Goal: Information Seeking & Learning: Check status

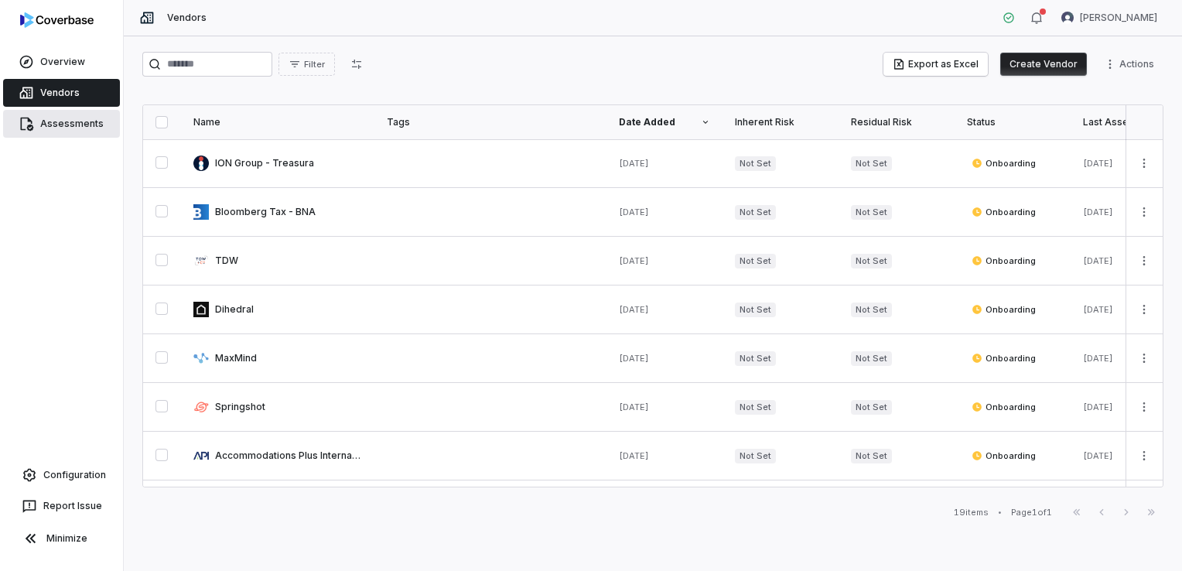
click at [67, 126] on link "Assessments" at bounding box center [61, 124] width 117 height 28
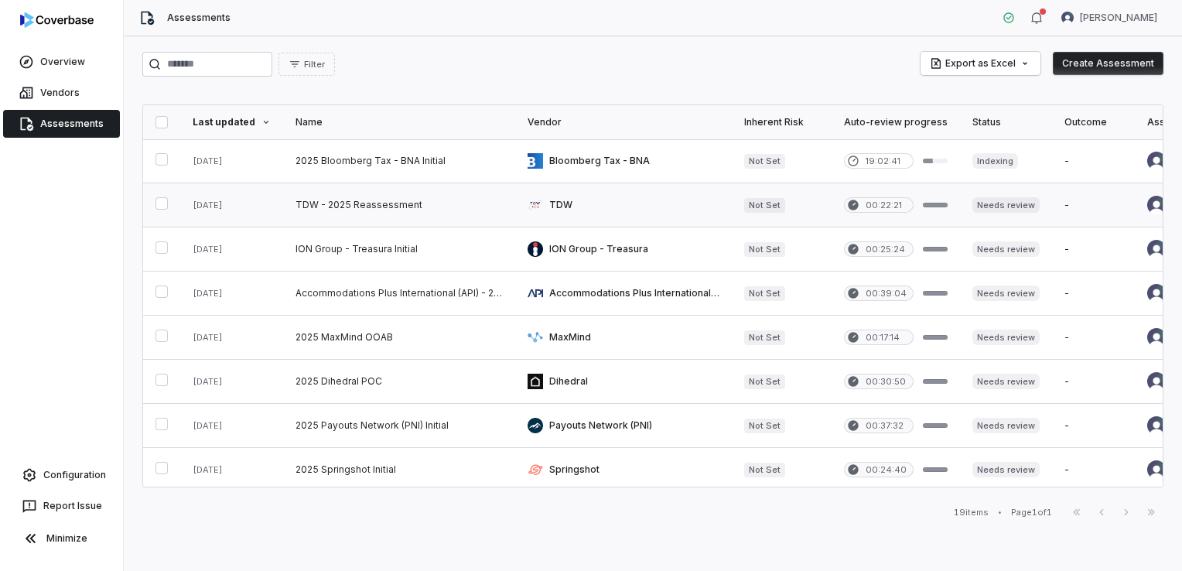
click at [424, 204] on link at bounding box center [399, 204] width 232 height 43
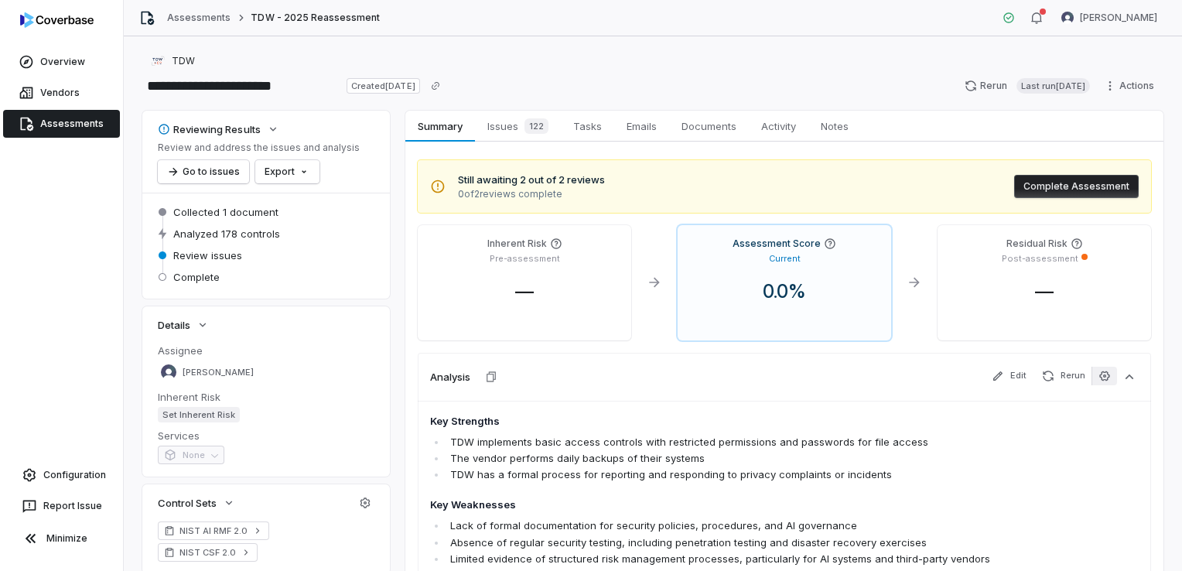
click at [1099, 378] on icon "button" at bounding box center [1105, 376] width 12 height 12
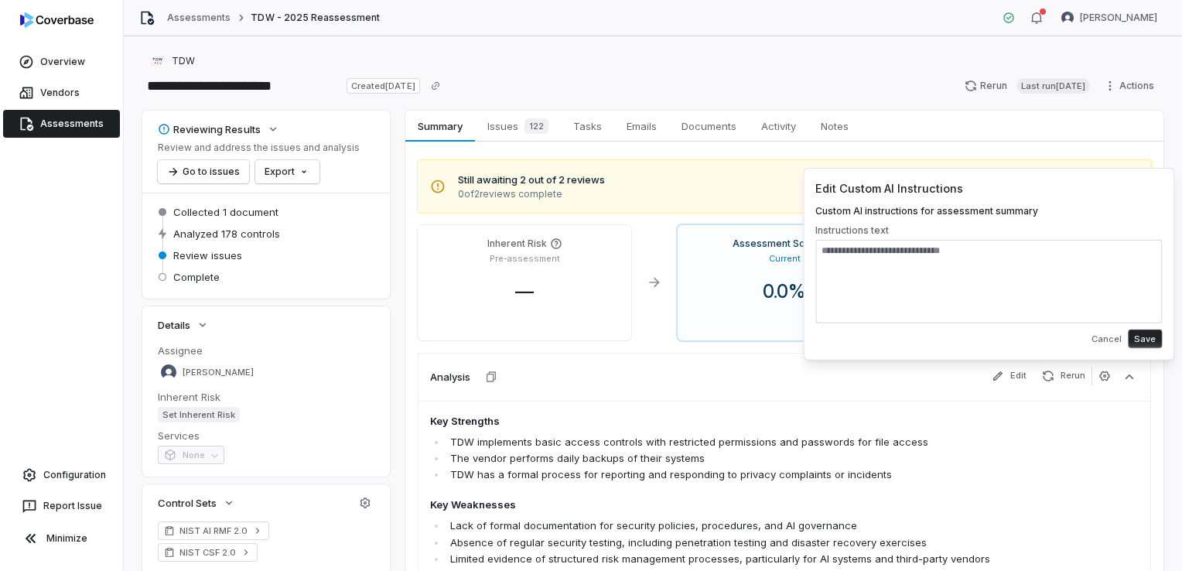
click at [1065, 435] on div "Key Strengths TDW implements basic access controls with restricted permissions …" at bounding box center [785, 532] width 734 height 263
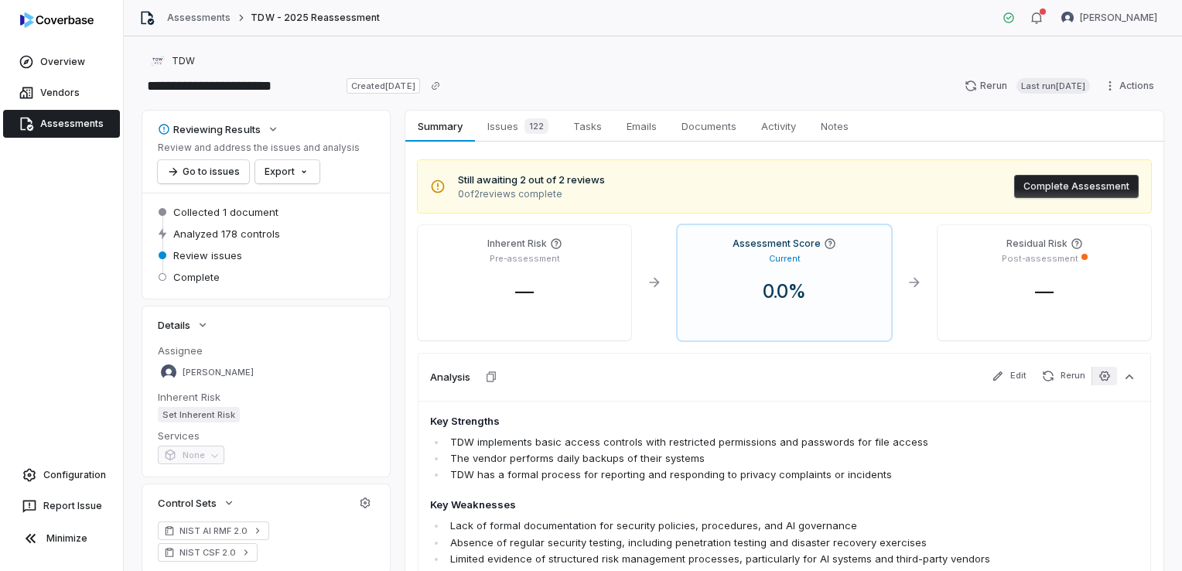
click at [1100, 375] on icon "button" at bounding box center [1105, 376] width 10 height 10
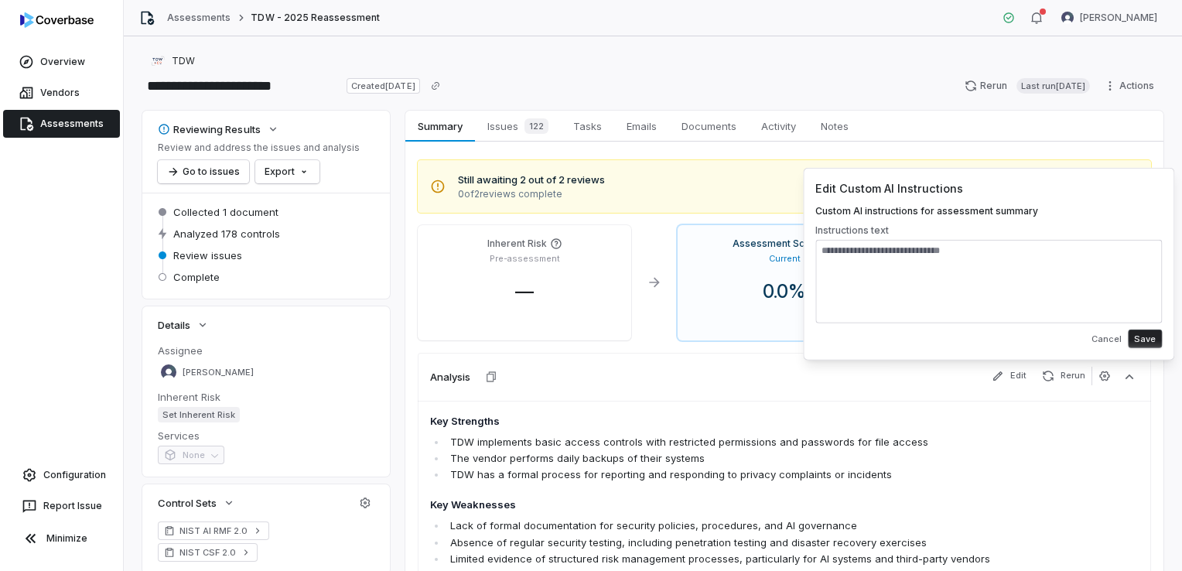
click at [978, 465] on li "The vendor performs daily backups of their systems" at bounding box center [721, 458] width 551 height 16
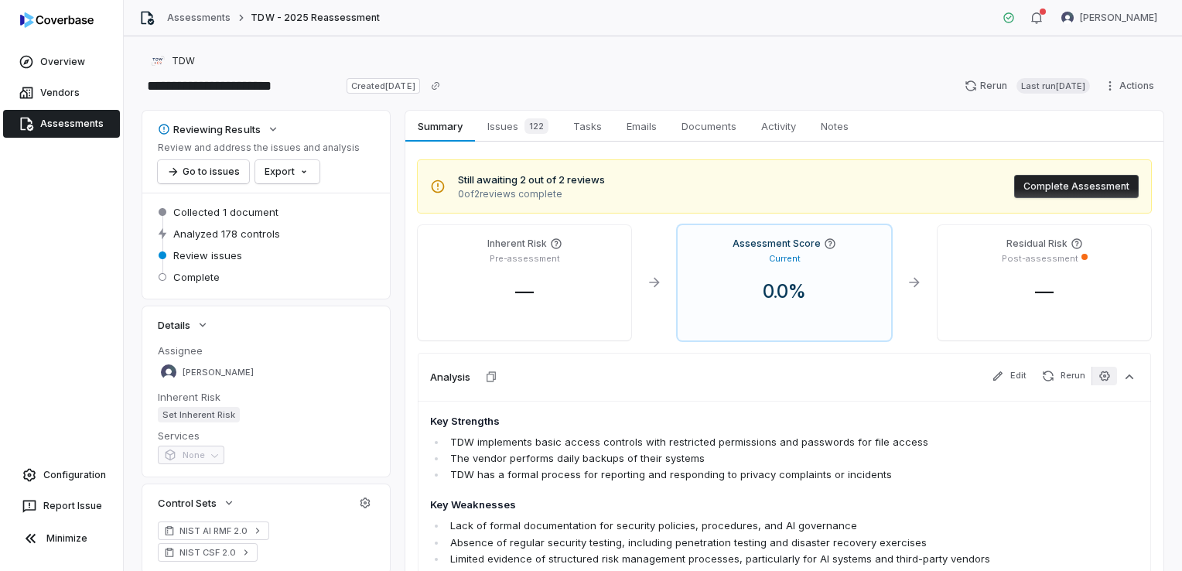
click at [1101, 378] on icon "button" at bounding box center [1105, 376] width 12 height 12
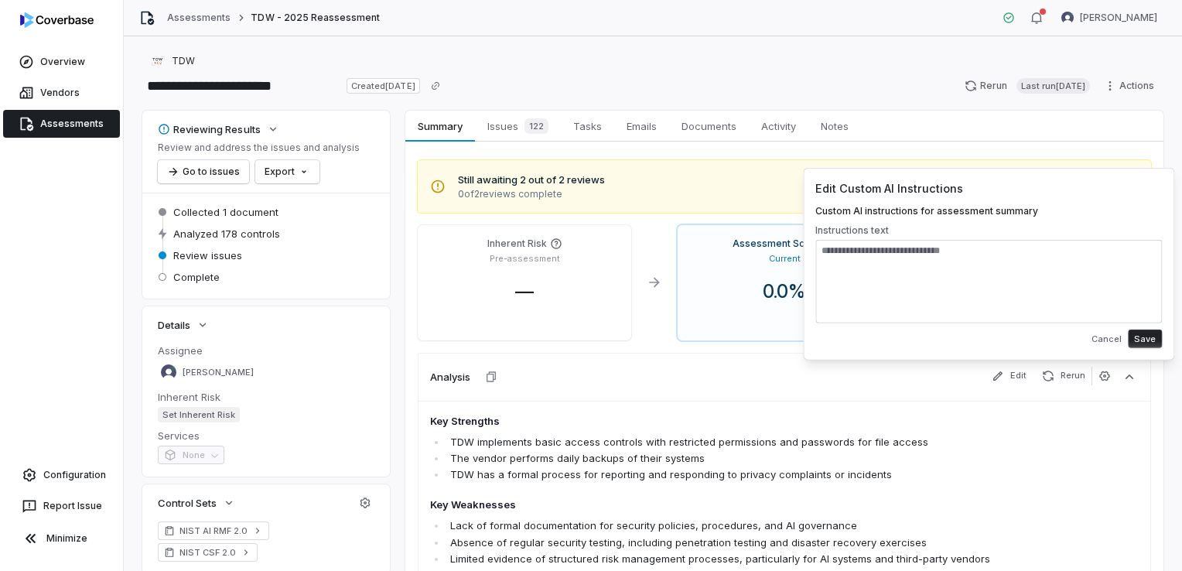
click at [733, 60] on div "TDW" at bounding box center [652, 61] width 1021 height 19
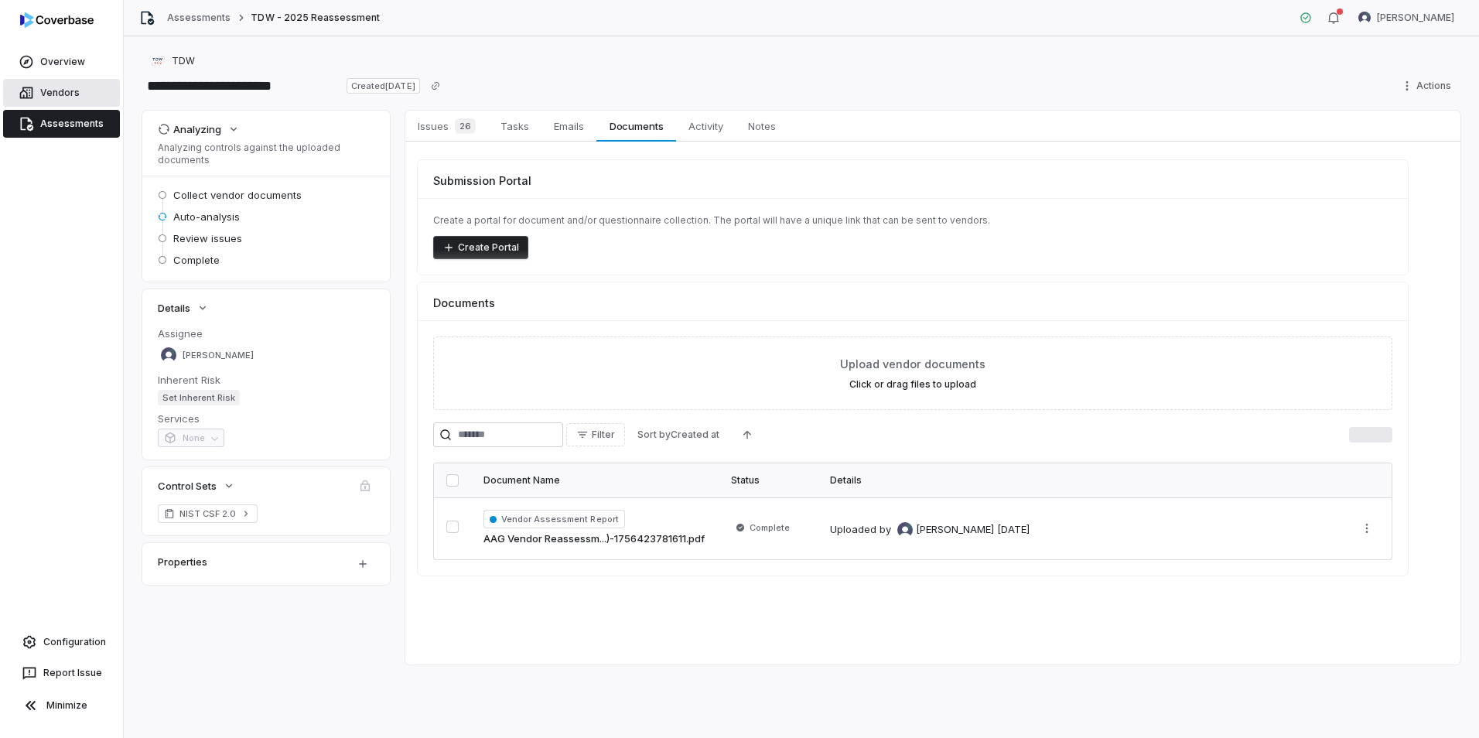
click at [65, 91] on link "Vendors" at bounding box center [61, 93] width 117 height 28
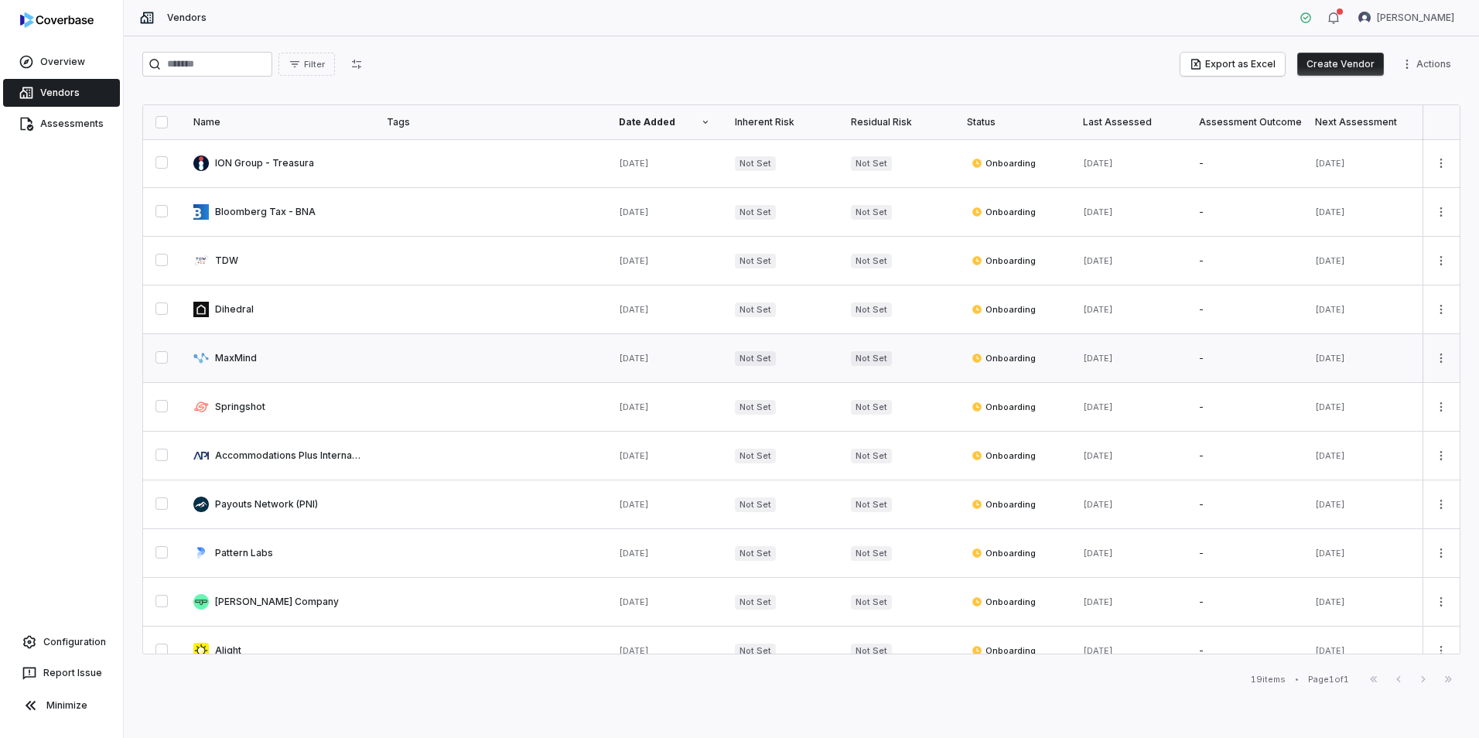
click at [266, 356] on link at bounding box center [277, 358] width 193 height 48
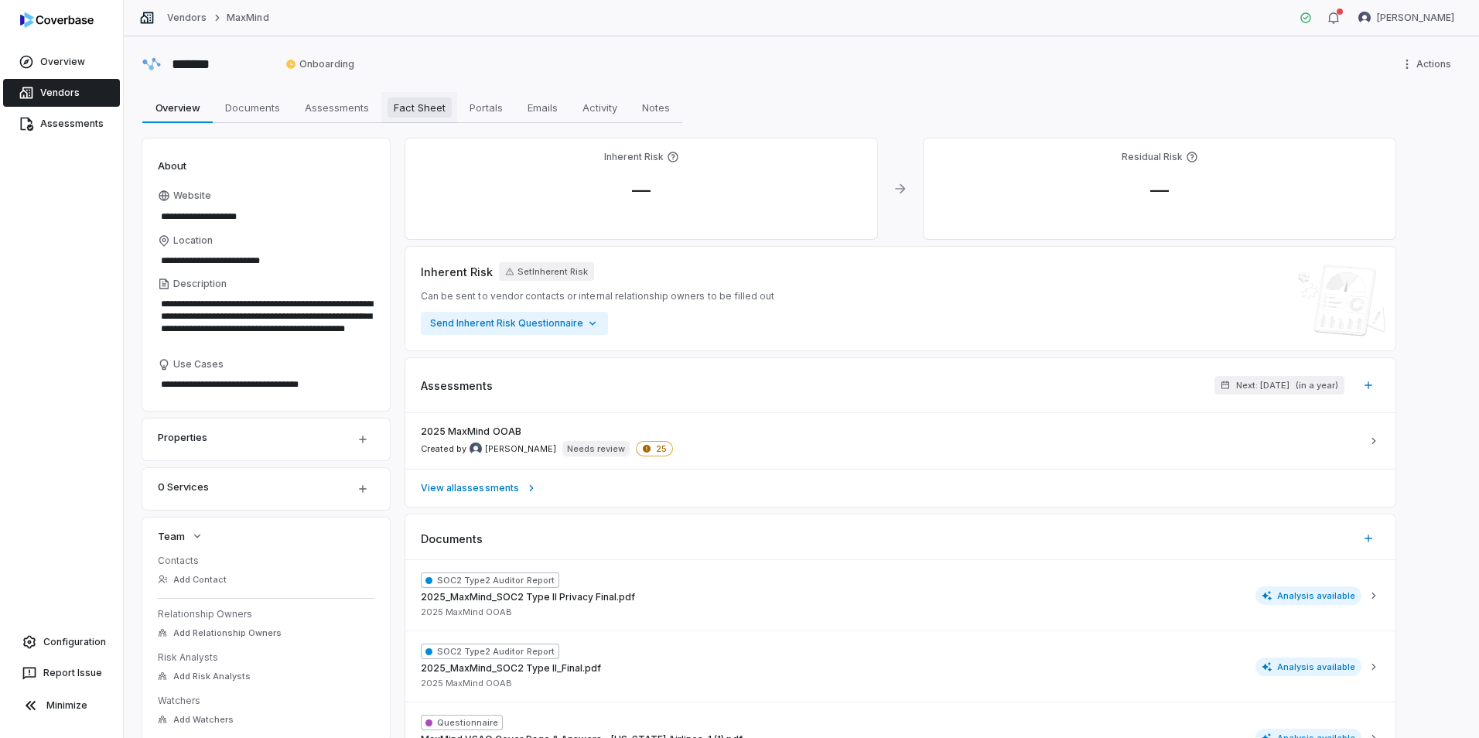
click at [402, 106] on span "Fact Sheet" at bounding box center [420, 107] width 64 height 20
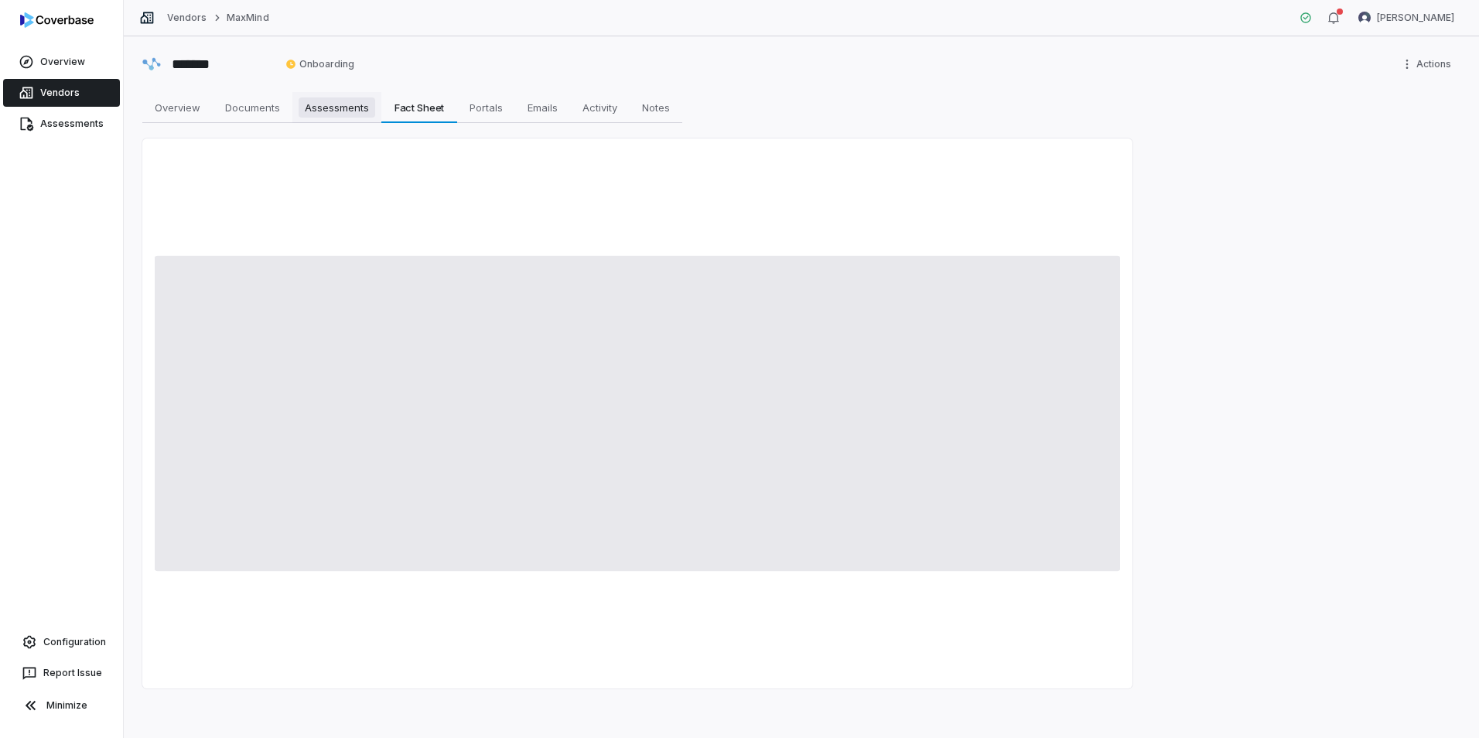
click at [327, 115] on span "Assessments" at bounding box center [337, 107] width 77 height 20
click at [397, 109] on span "Fact Sheet" at bounding box center [420, 107] width 64 height 20
click at [168, 106] on span "Overview" at bounding box center [178, 107] width 58 height 20
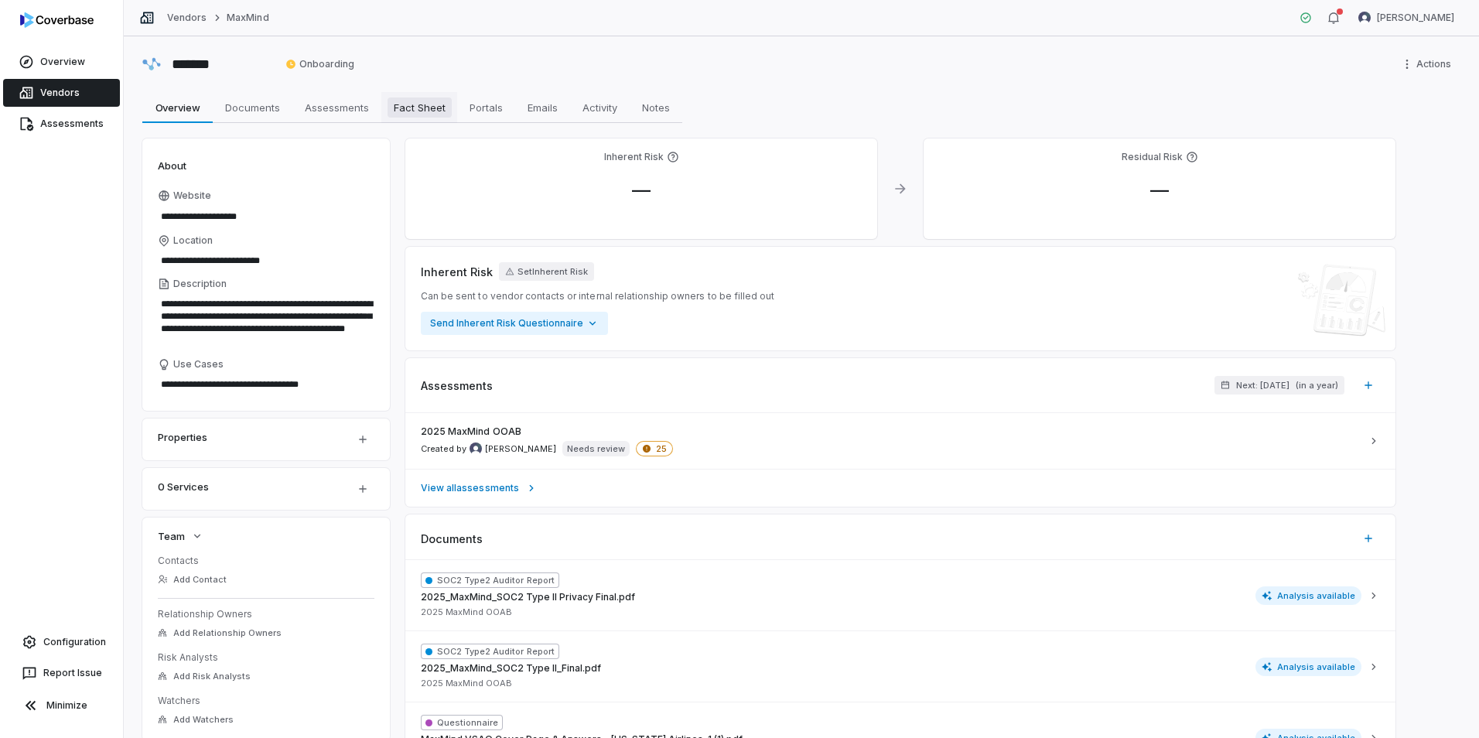
click at [426, 116] on span "Fact Sheet" at bounding box center [420, 107] width 64 height 20
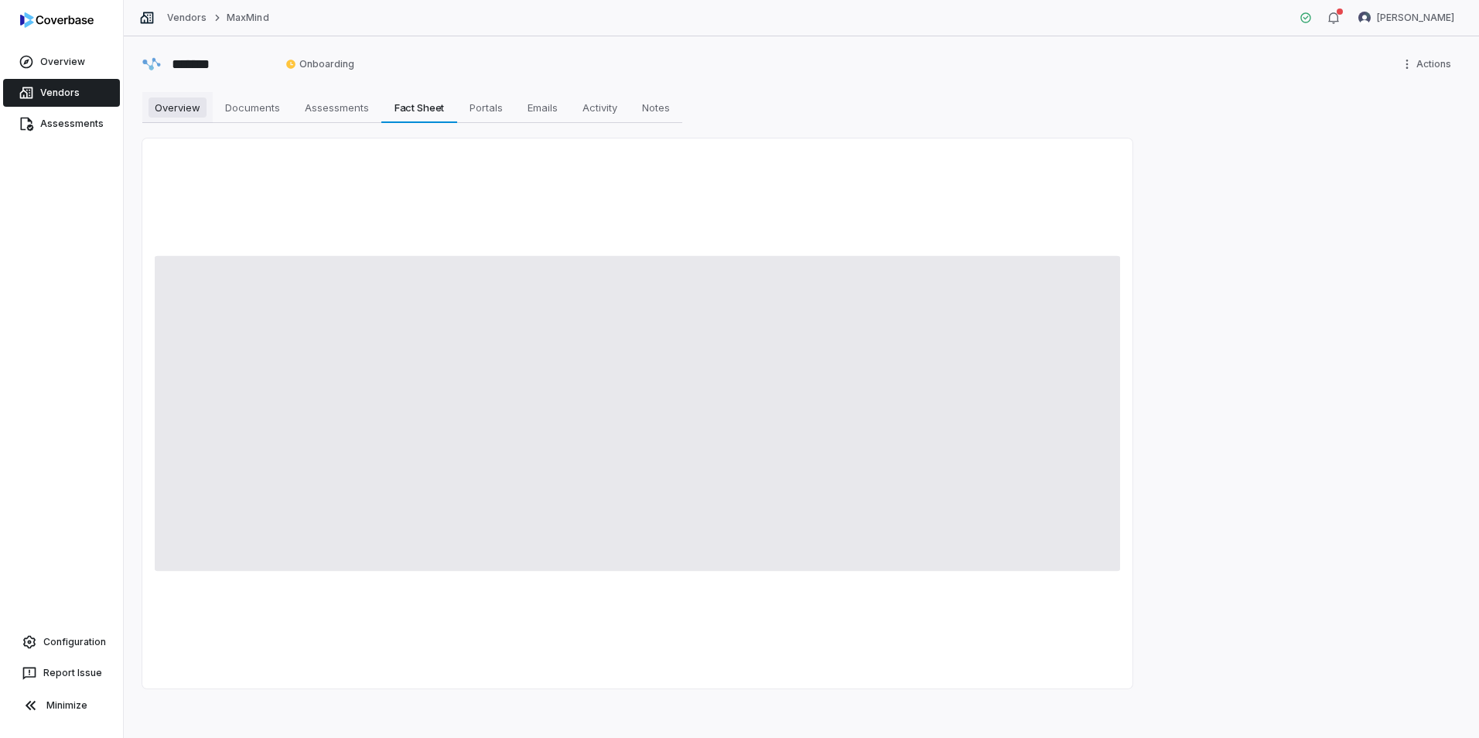
click at [188, 107] on span "Overview" at bounding box center [178, 107] width 58 height 20
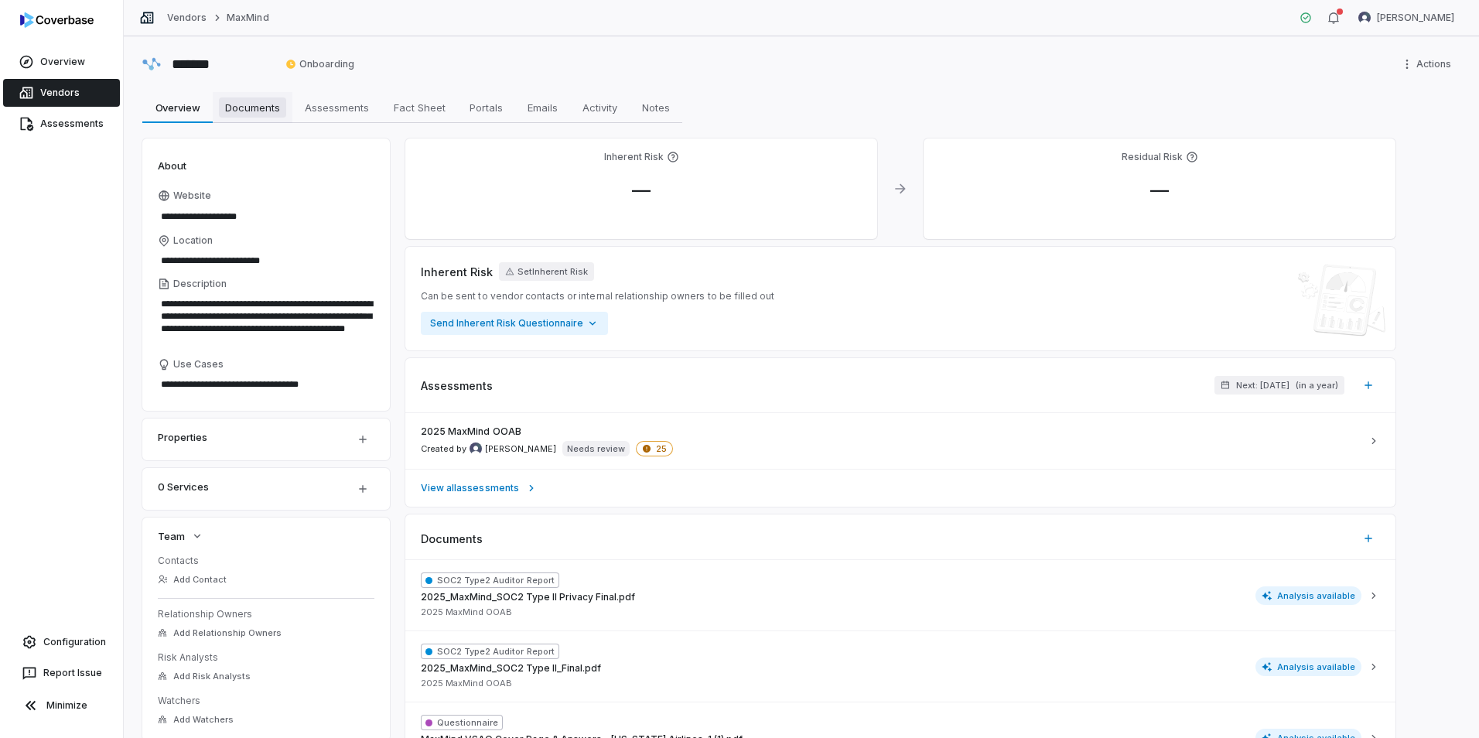
click at [269, 108] on span "Documents" at bounding box center [252, 107] width 67 height 20
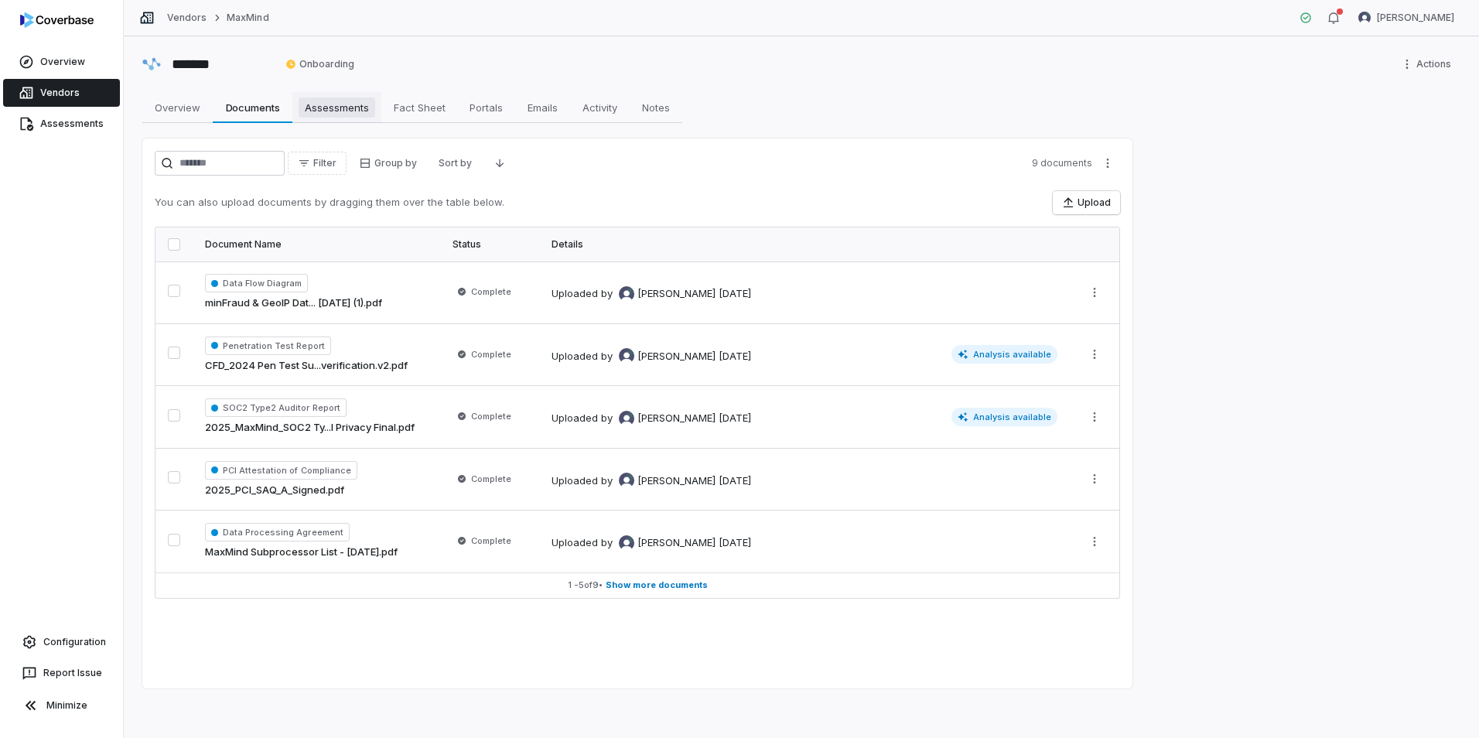
click at [344, 108] on span "Assessments" at bounding box center [337, 107] width 77 height 20
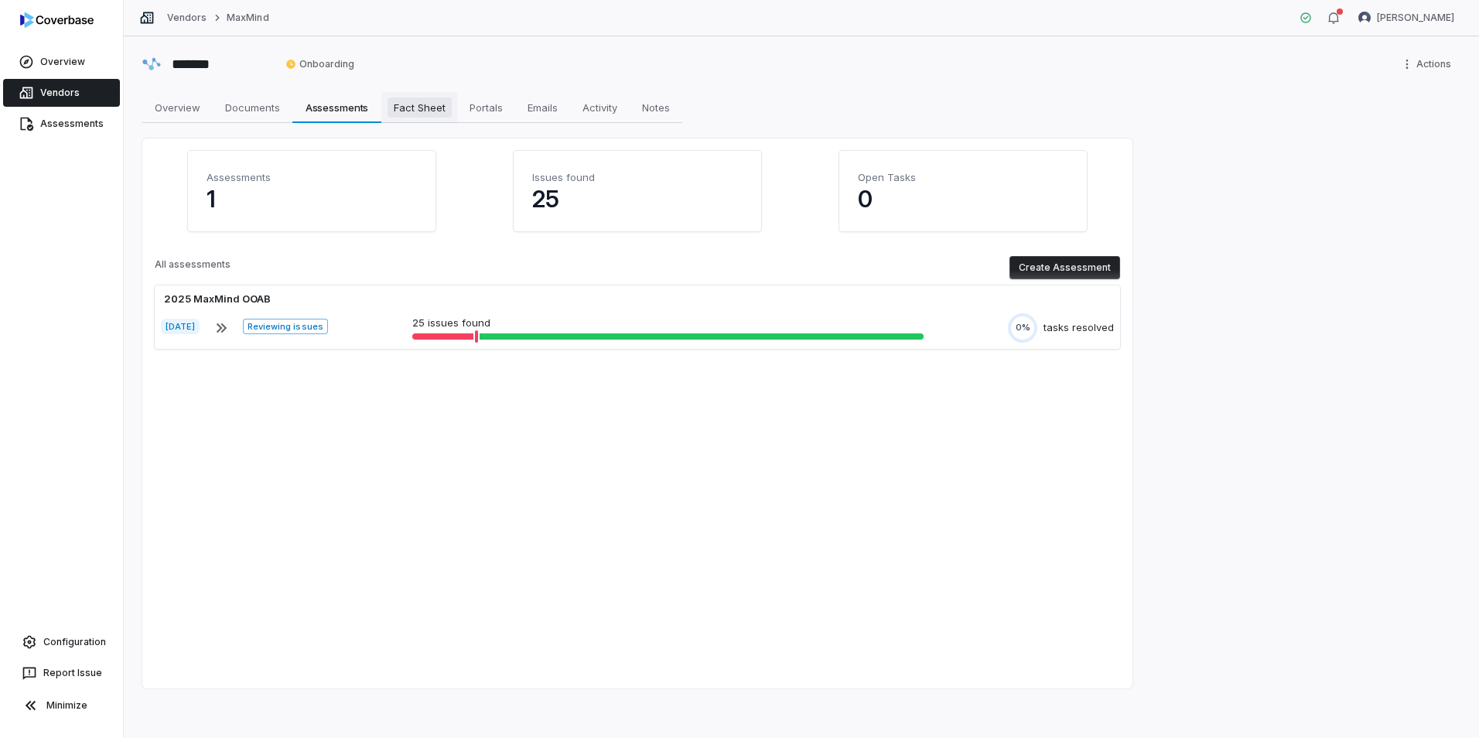
click at [432, 104] on span "Fact Sheet" at bounding box center [420, 107] width 64 height 20
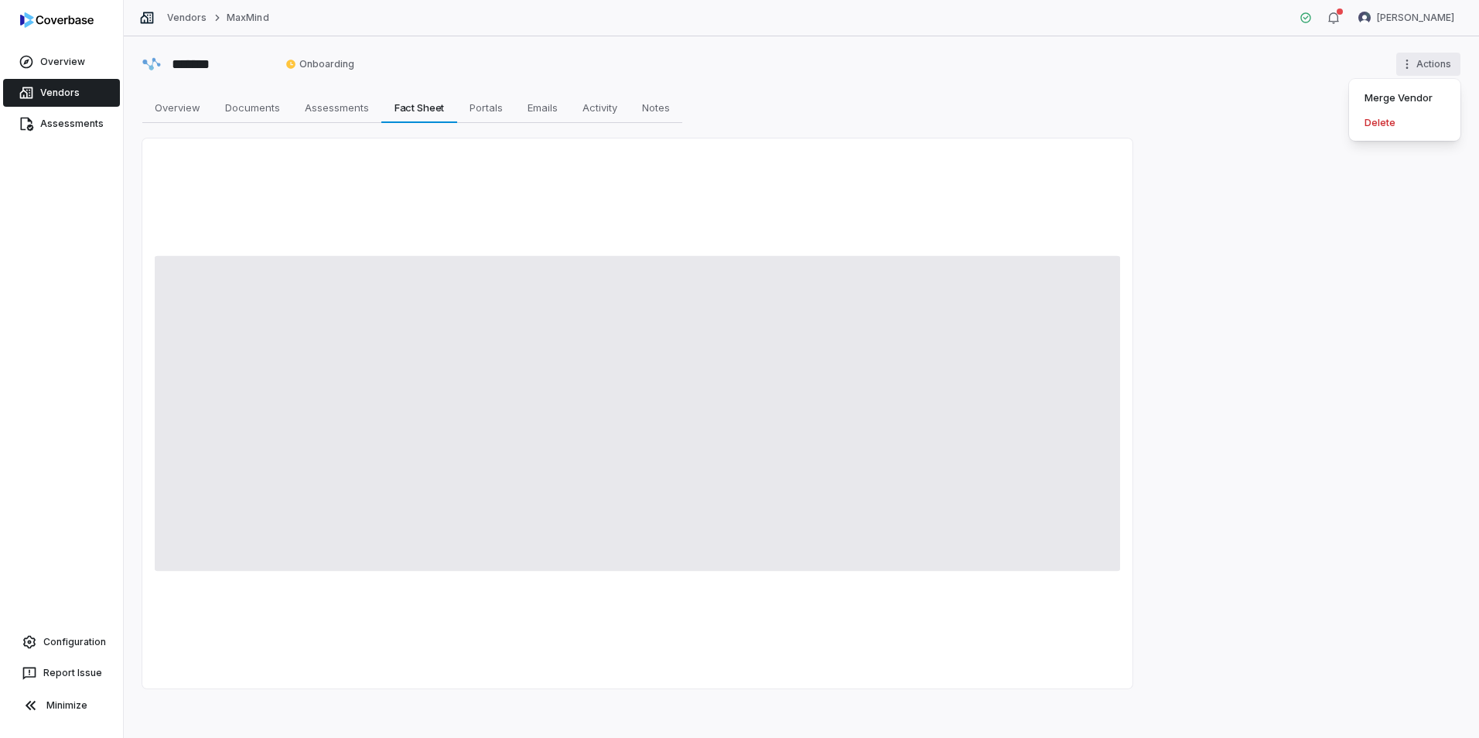
click at [1182, 61] on html "Overview Vendors Assessments Configuration Report Issue Minimize Vendors MaxMin…" at bounding box center [739, 369] width 1479 height 738
click at [1182, 77] on html "Overview Vendors Assessments Configuration Report Issue Minimize Vendors MaxMin…" at bounding box center [739, 369] width 1479 height 738
click at [194, 111] on span "Overview" at bounding box center [178, 107] width 58 height 20
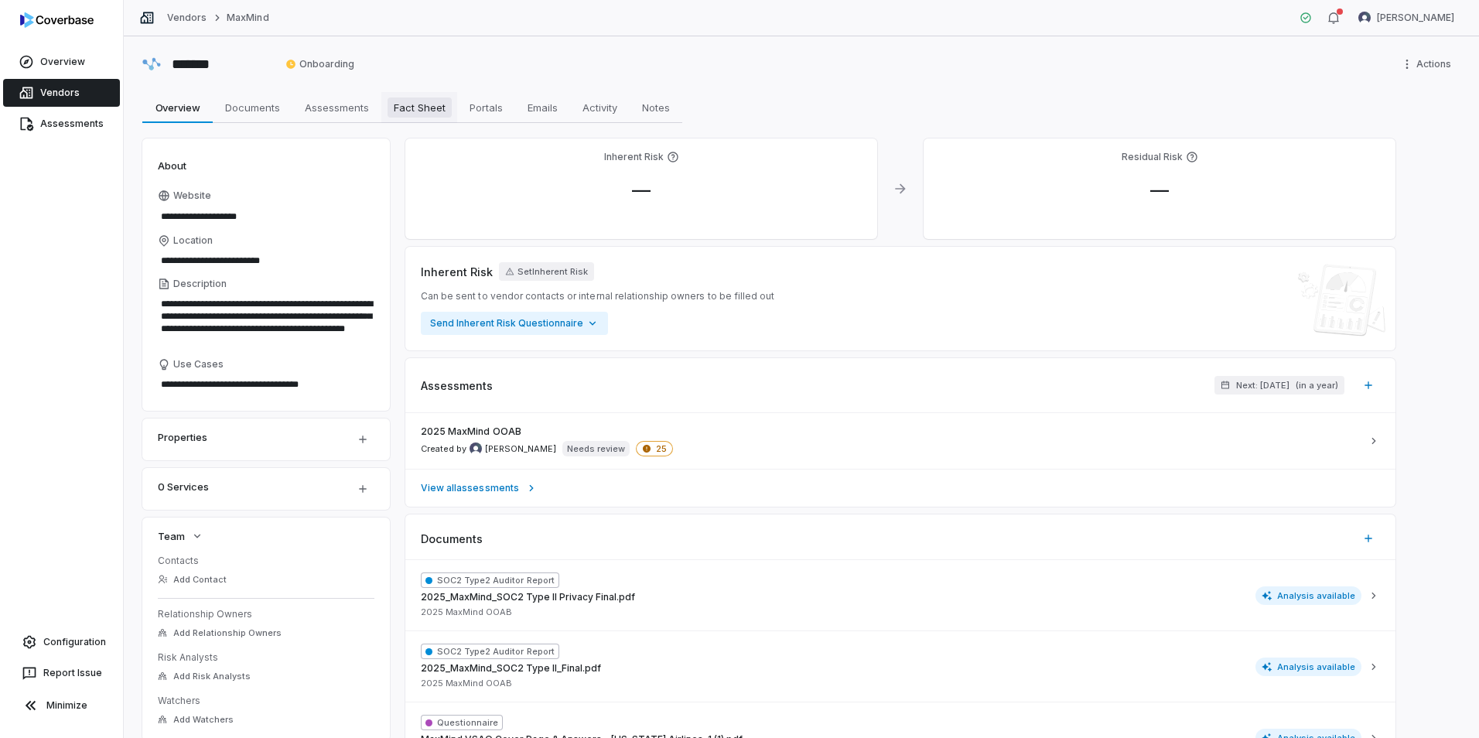
click at [426, 112] on span "Fact Sheet" at bounding box center [420, 107] width 64 height 20
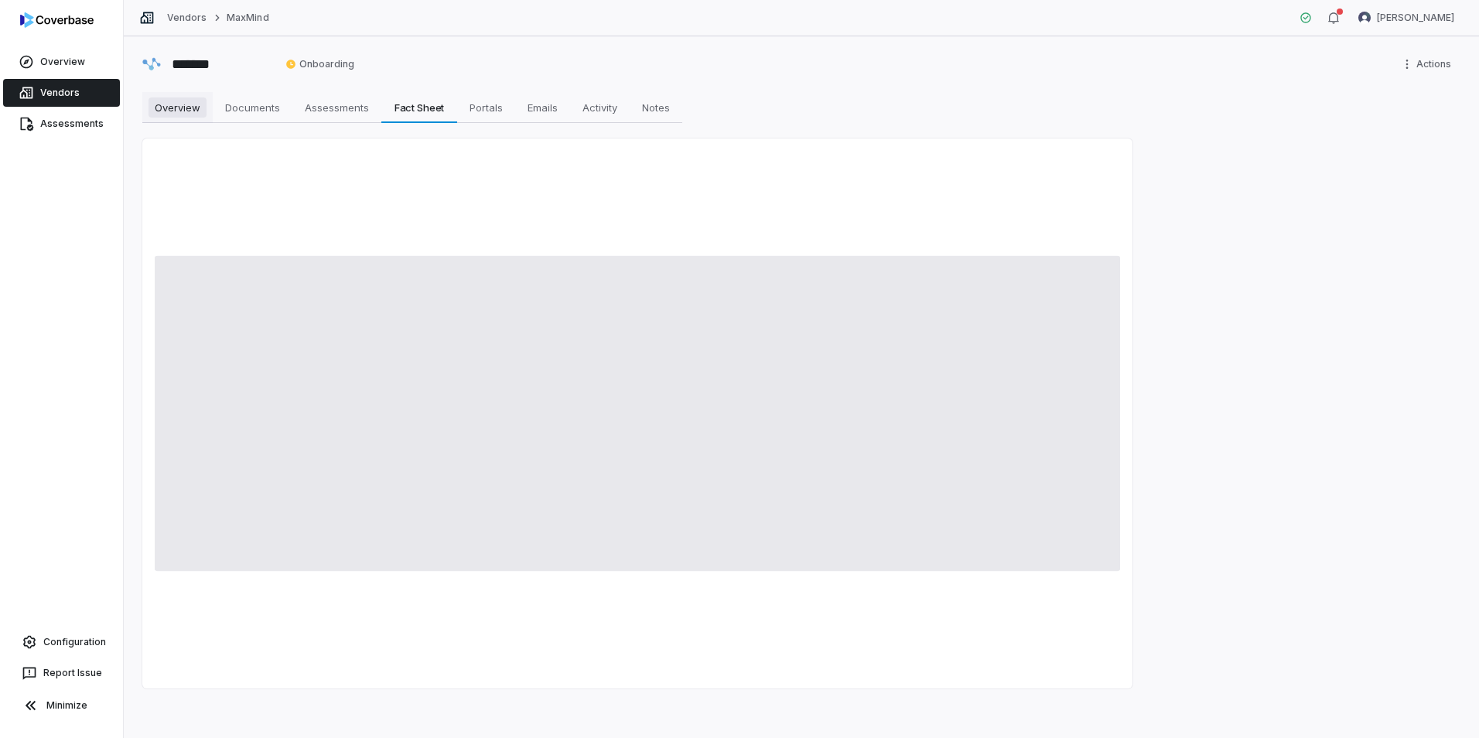
click at [175, 106] on span "Overview" at bounding box center [178, 107] width 58 height 20
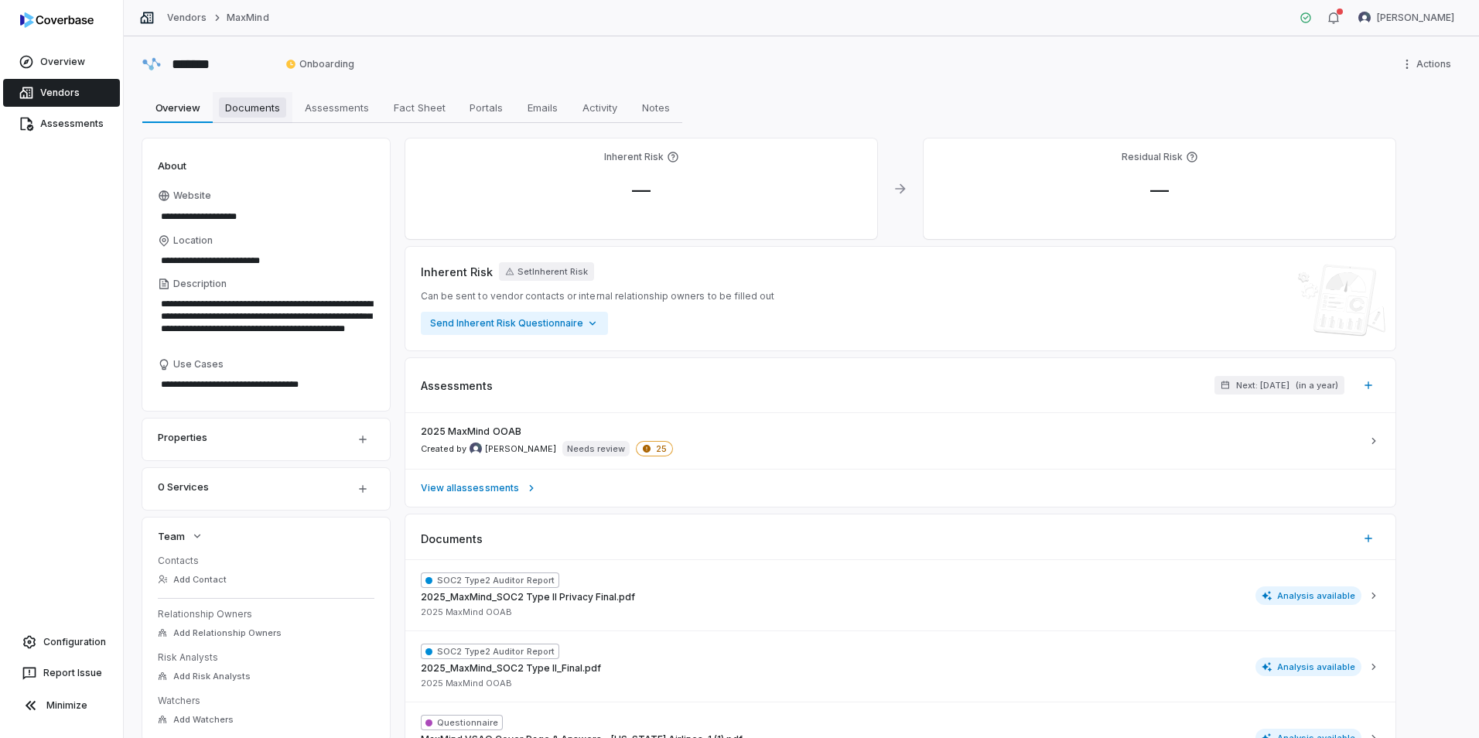
click at [276, 112] on span "Documents" at bounding box center [252, 107] width 67 height 20
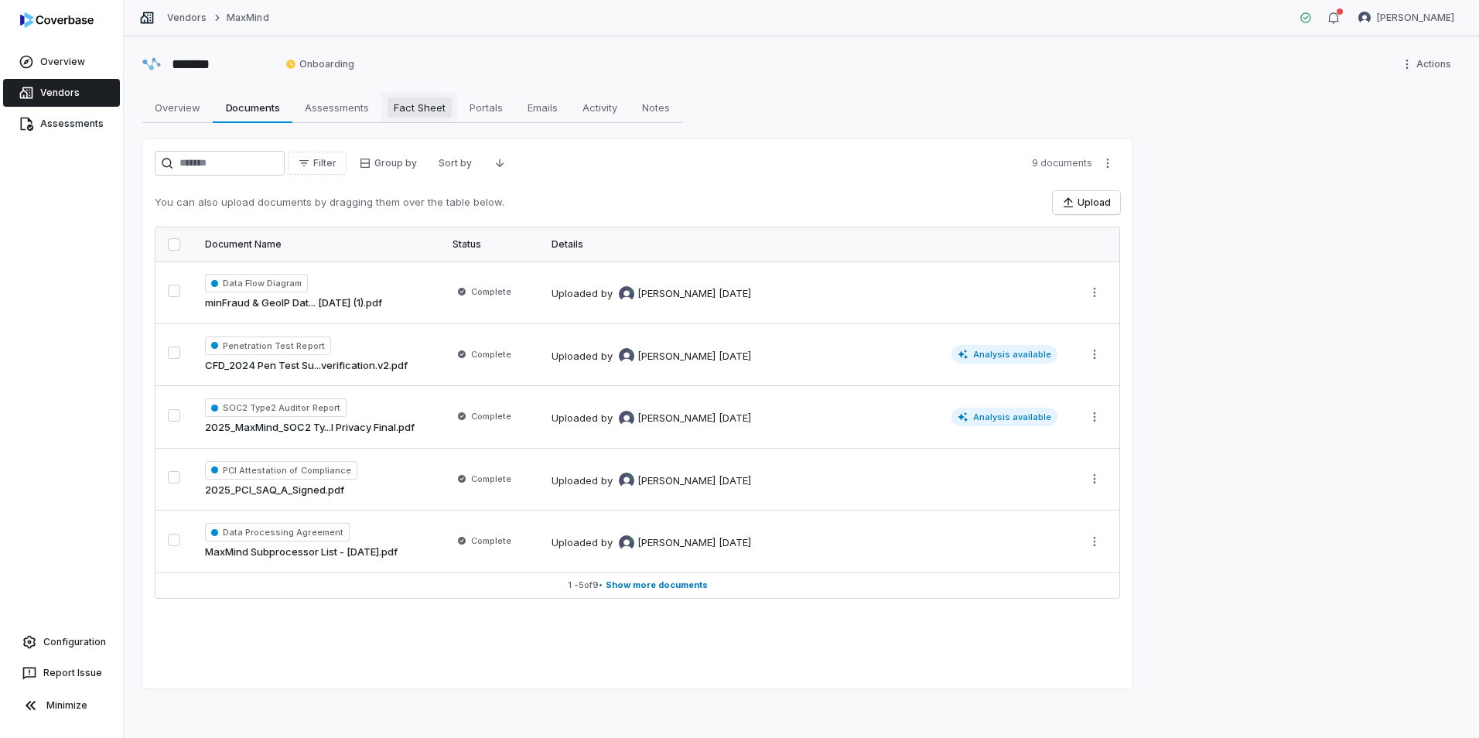
click at [392, 111] on span "Fact Sheet" at bounding box center [420, 107] width 64 height 20
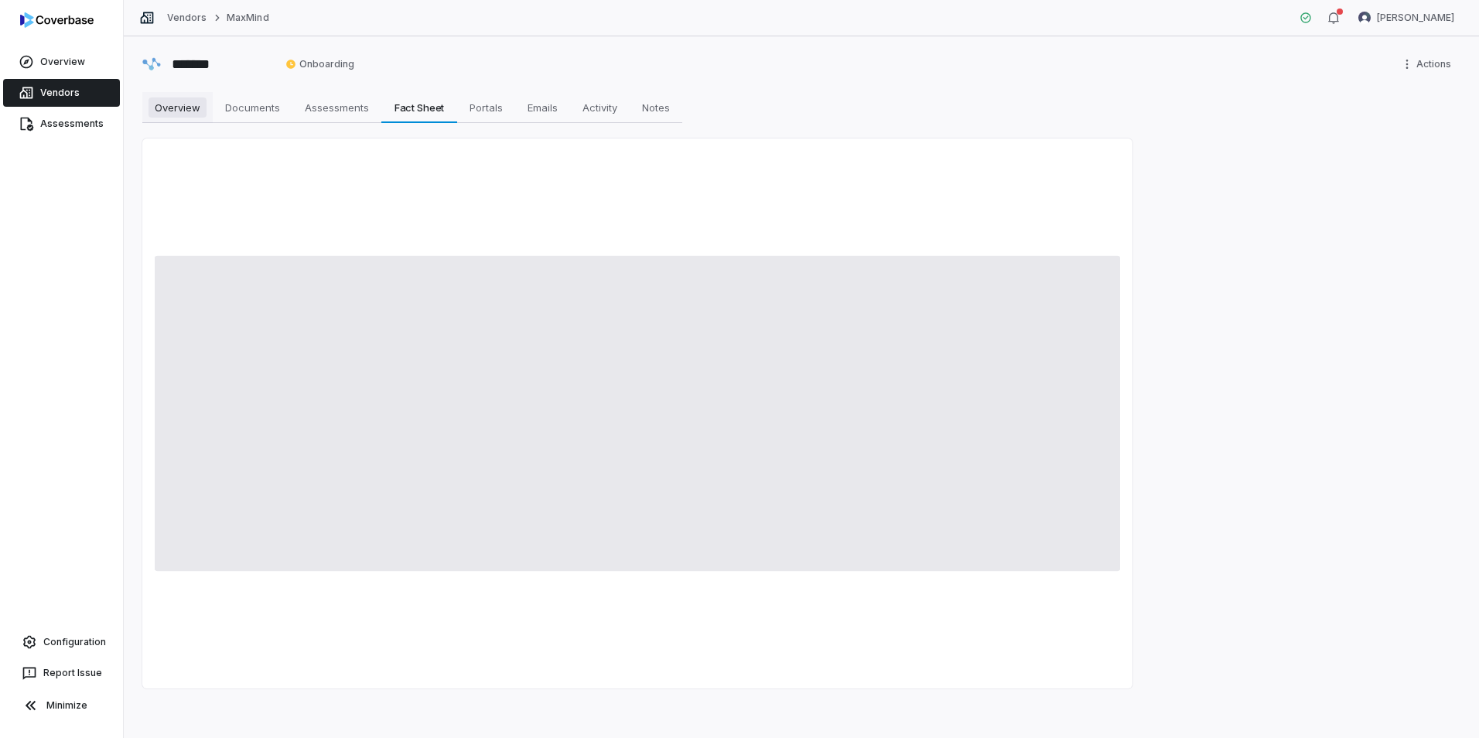
click at [176, 102] on span "Overview" at bounding box center [178, 107] width 58 height 20
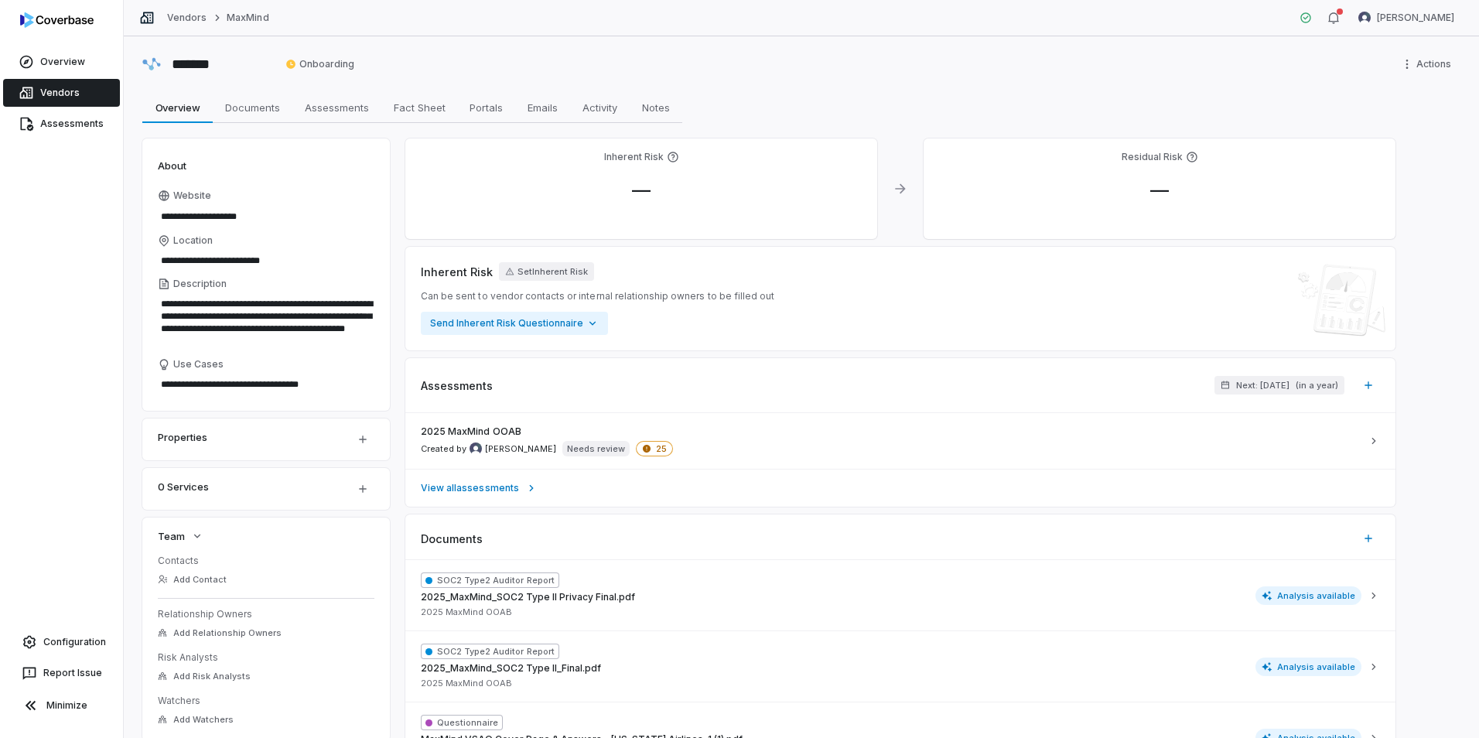
click at [178, 26] on div "Vendors MaxMind Luke Taylor" at bounding box center [802, 18] width 1356 height 36
click at [186, 19] on link "Vendors" at bounding box center [186, 18] width 39 height 12
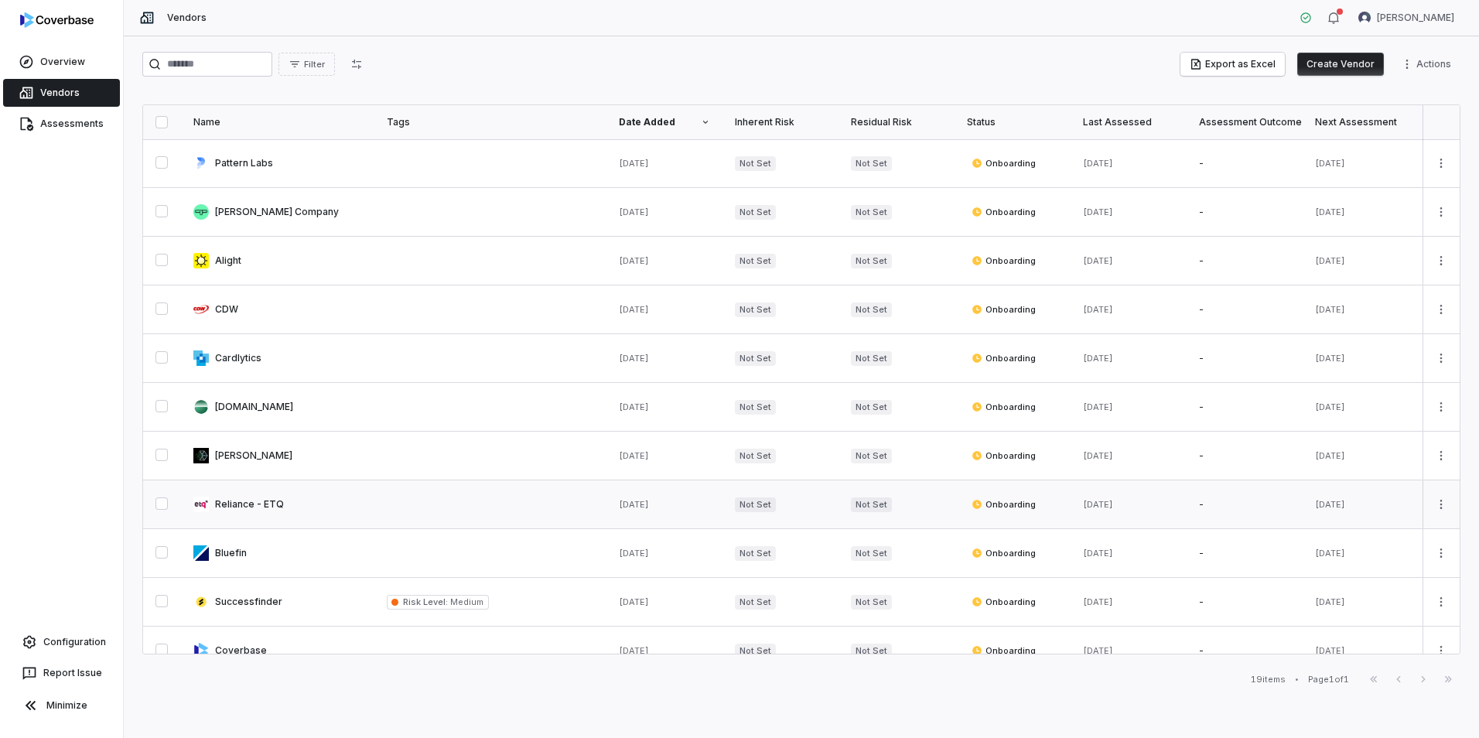
scroll to position [419, 0]
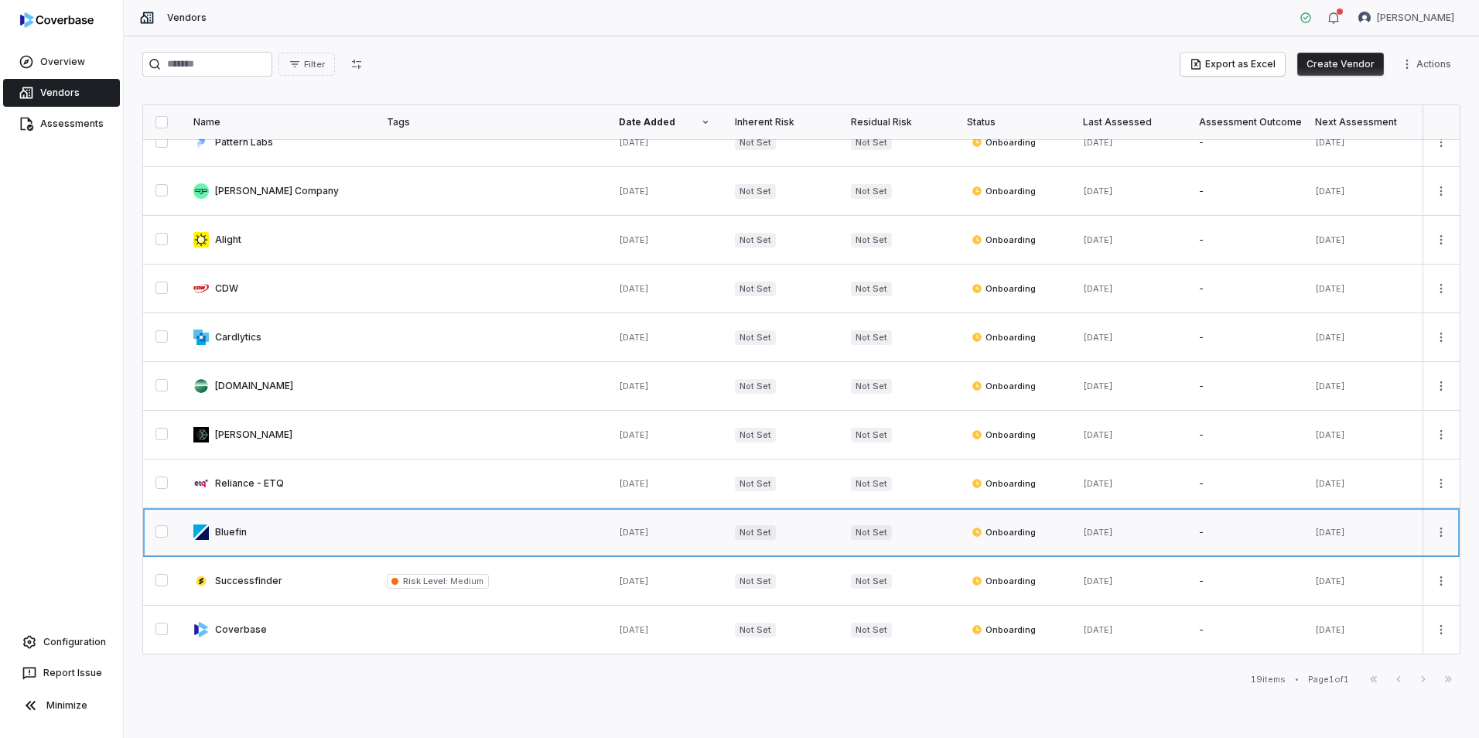
click at [254, 520] on link at bounding box center [277, 532] width 193 height 48
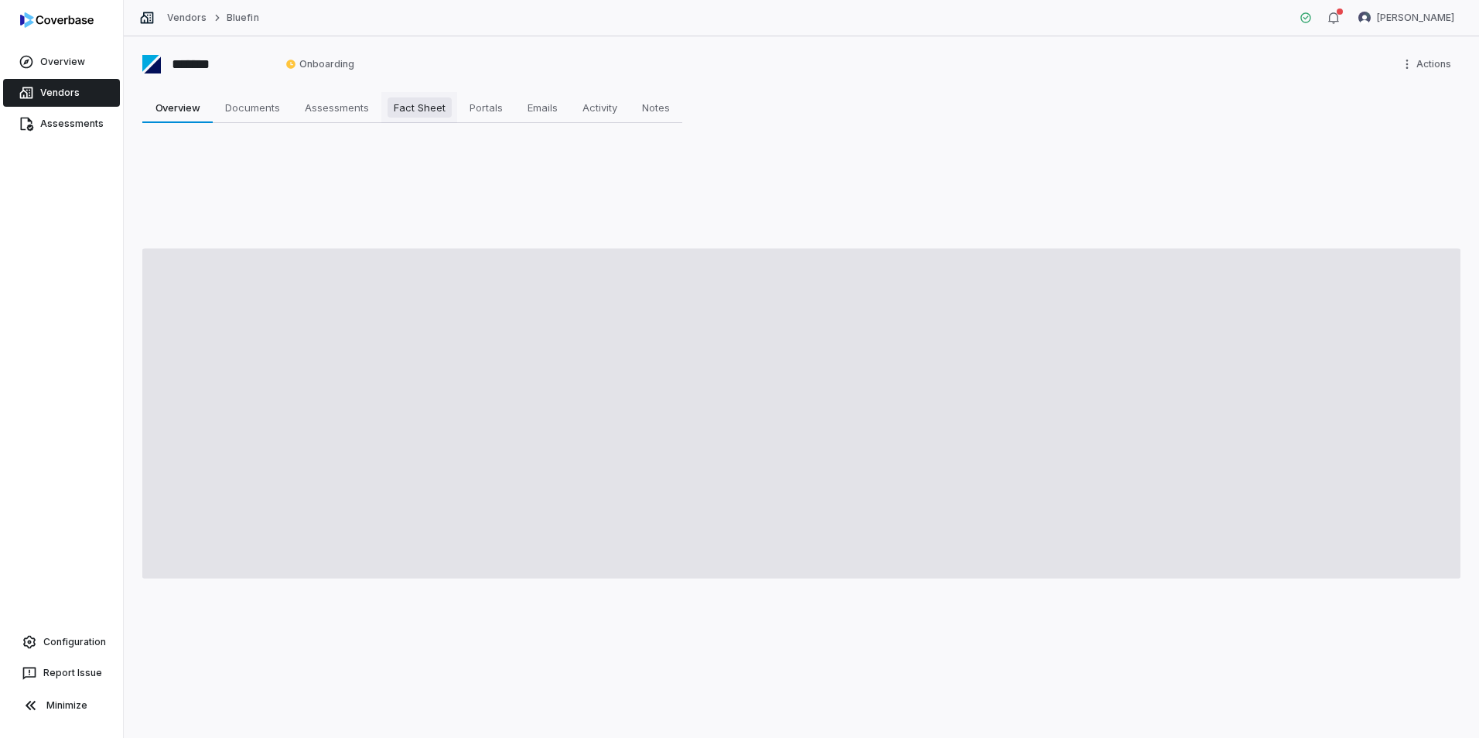
click at [422, 115] on span "Fact Sheet" at bounding box center [420, 107] width 64 height 20
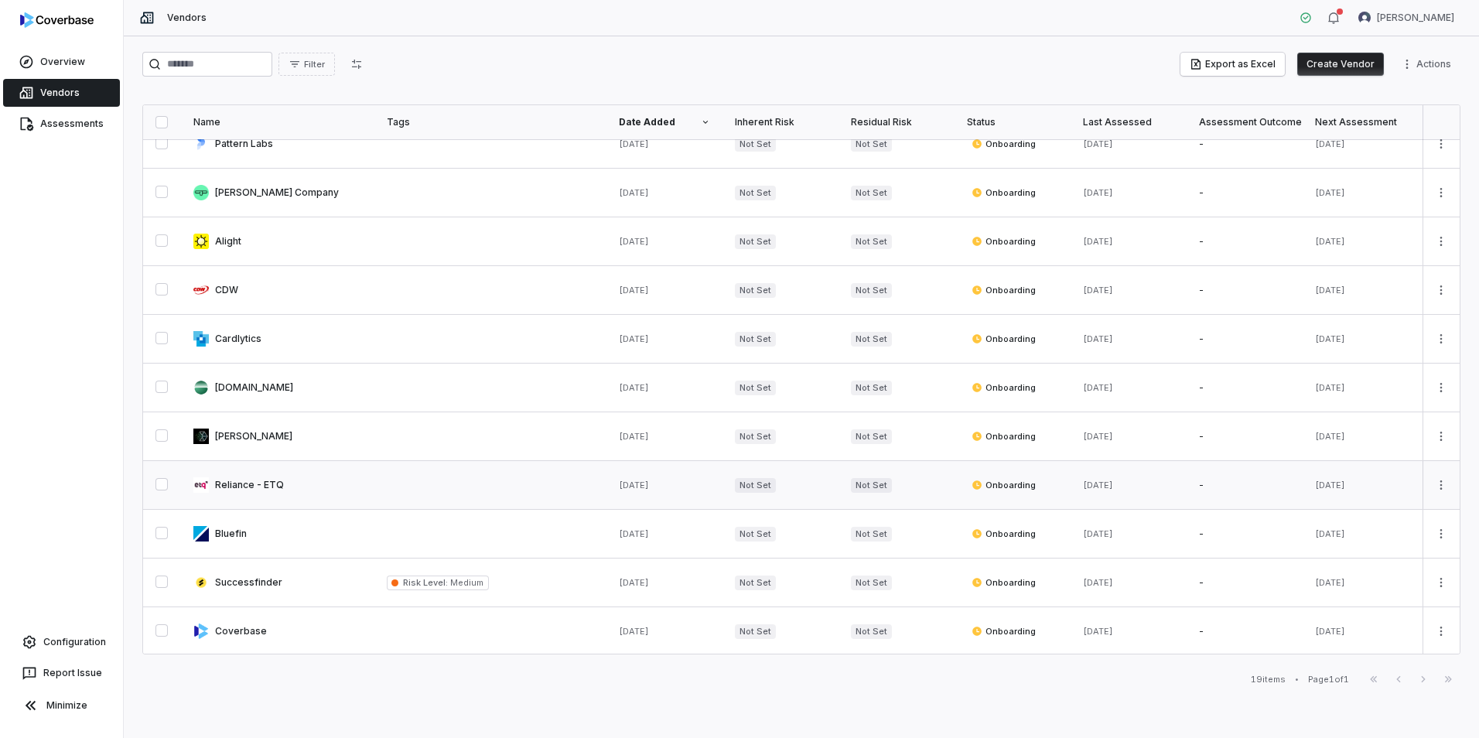
scroll to position [419, 0]
click at [234, 427] on link at bounding box center [277, 435] width 193 height 48
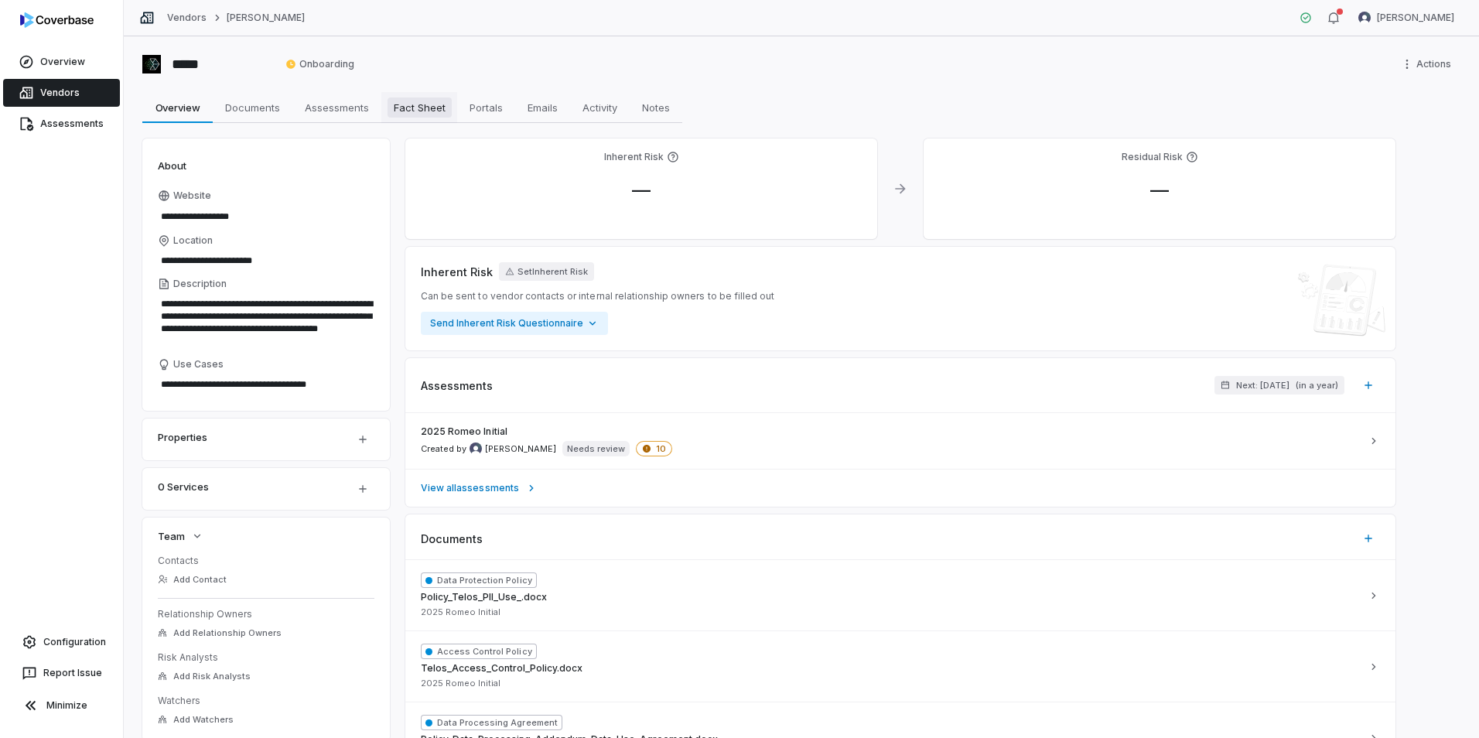
click at [427, 105] on span "Fact Sheet" at bounding box center [420, 107] width 64 height 20
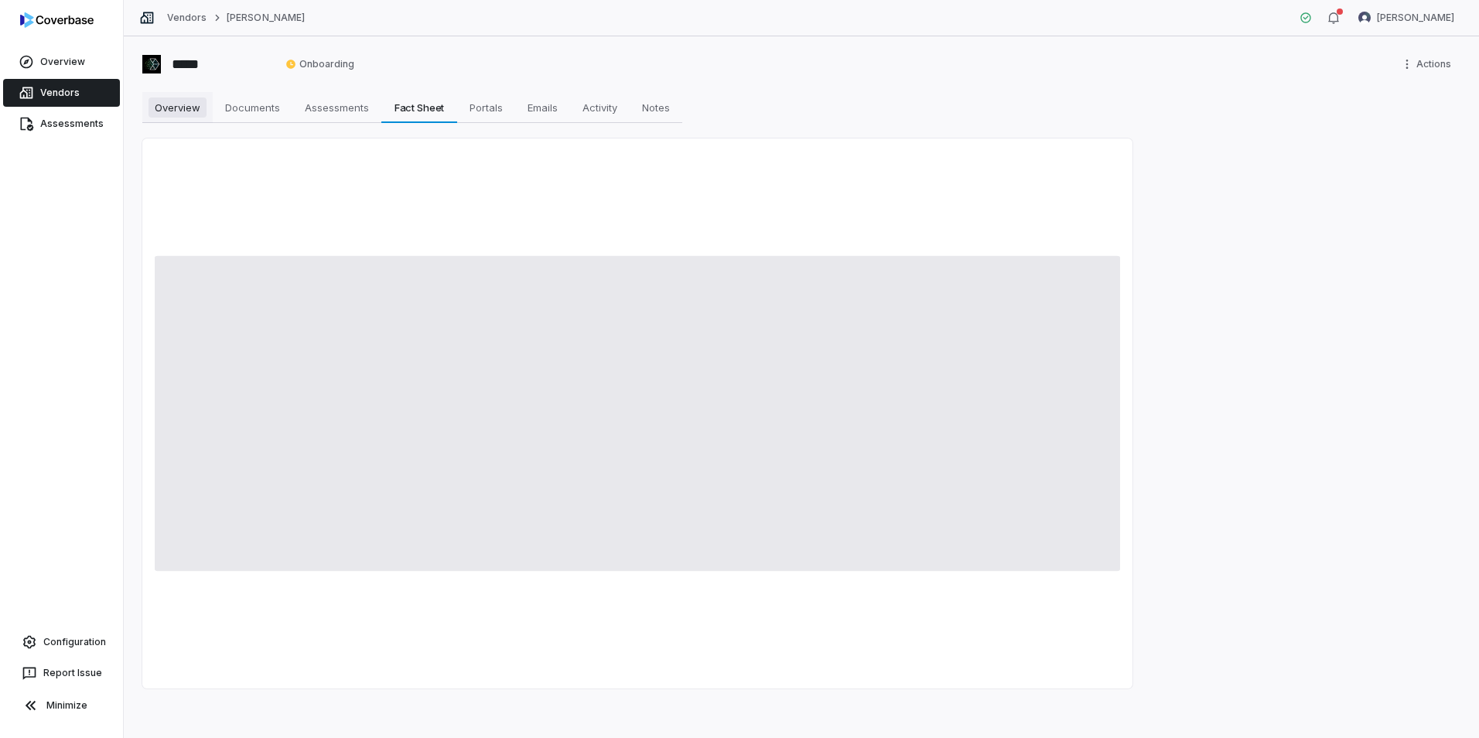
click at [179, 108] on span "Overview" at bounding box center [178, 107] width 58 height 20
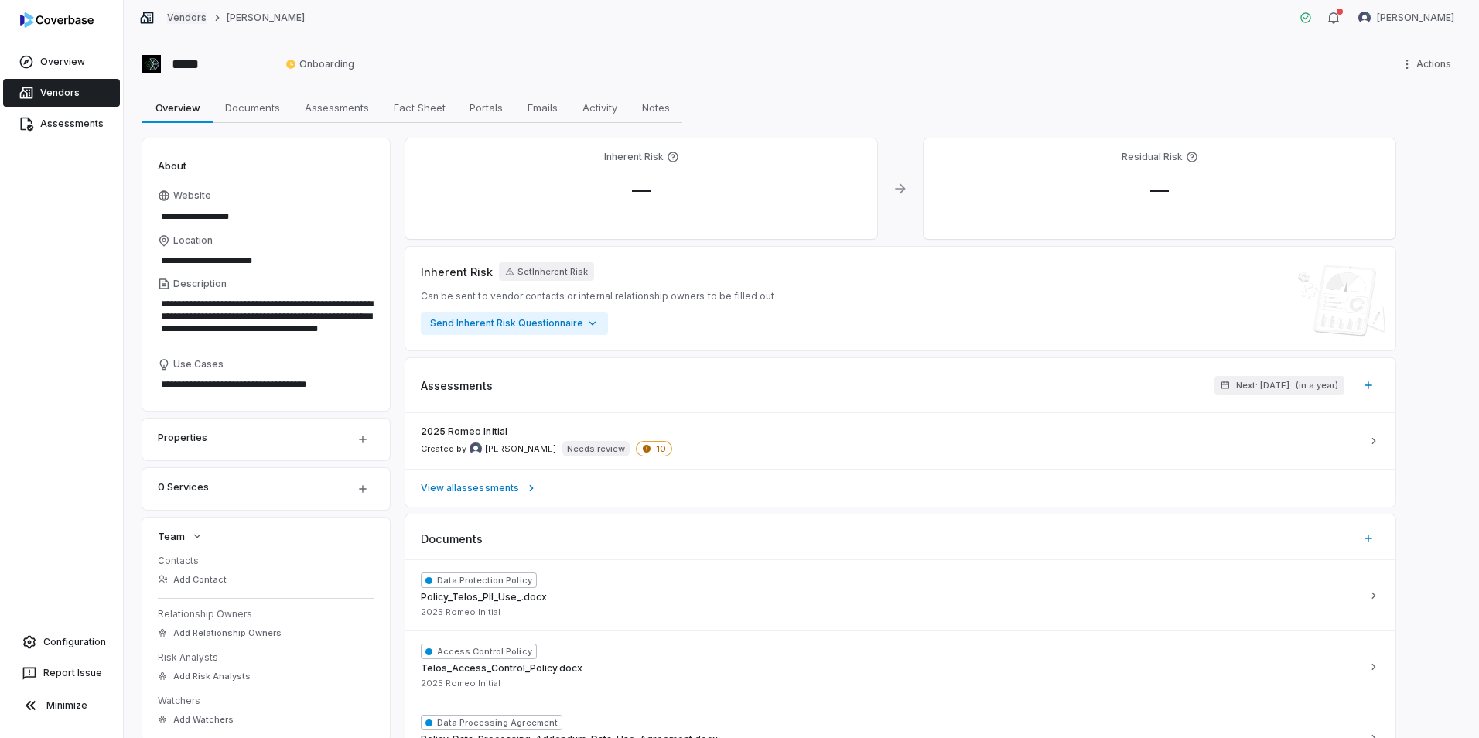
click at [189, 16] on link "Vendors" at bounding box center [186, 18] width 39 height 12
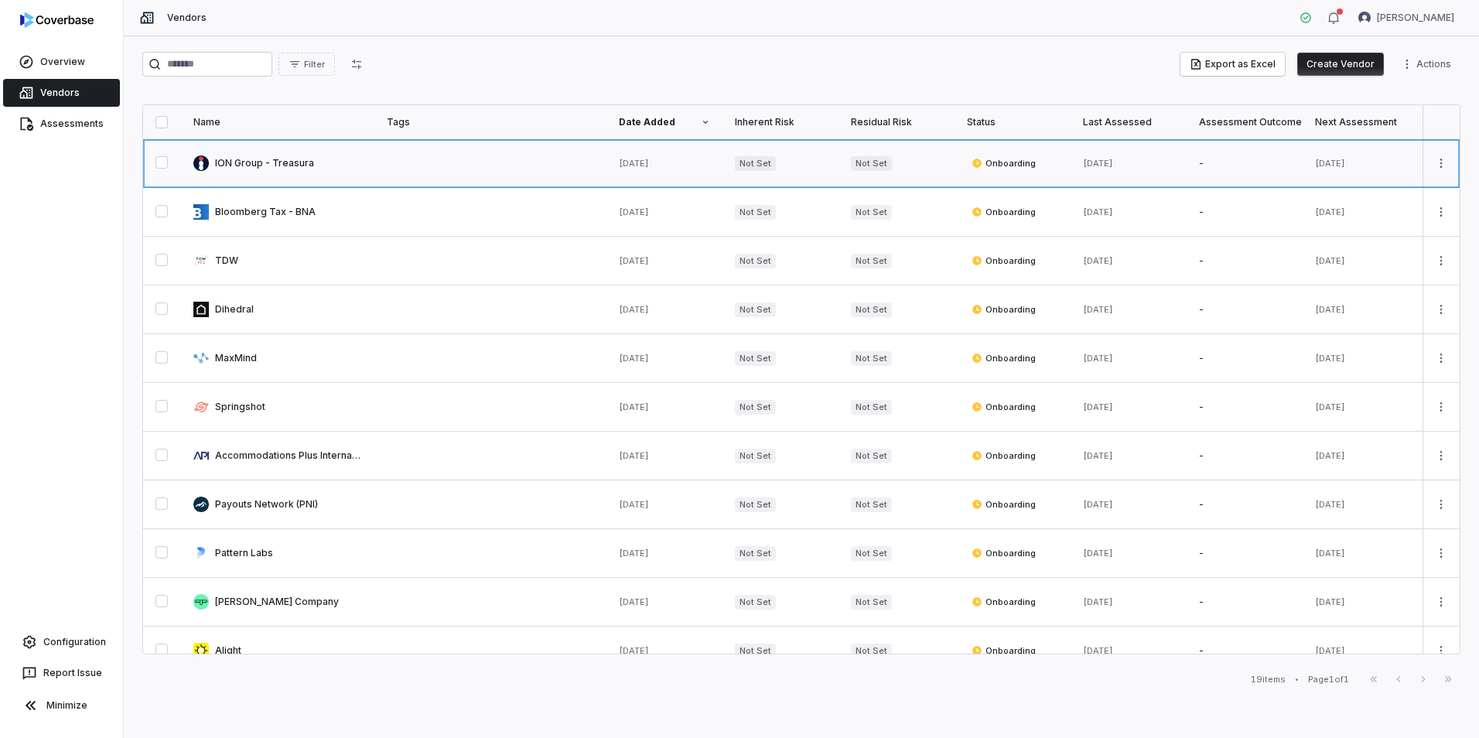
click at [292, 161] on link at bounding box center [277, 163] width 193 height 48
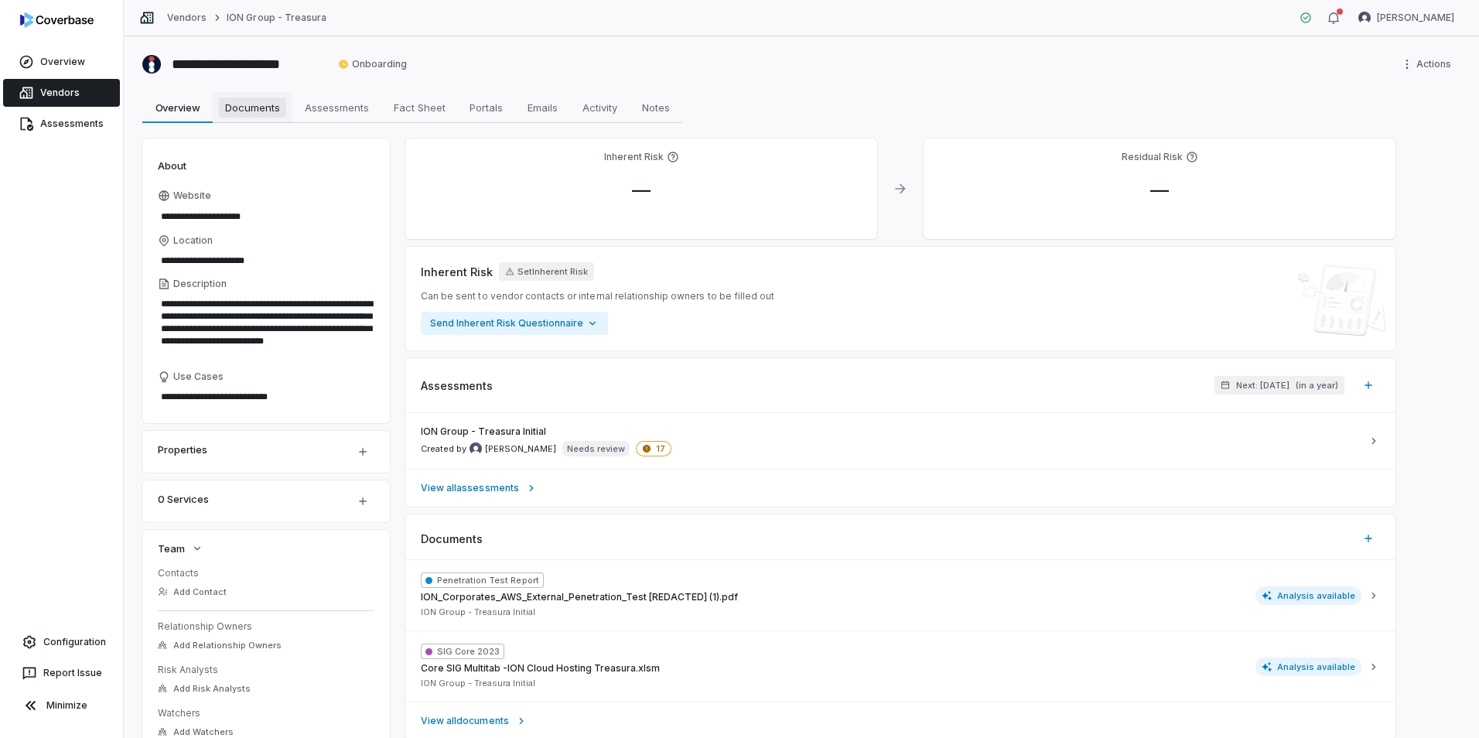
click at [270, 112] on span "Documents" at bounding box center [252, 107] width 67 height 20
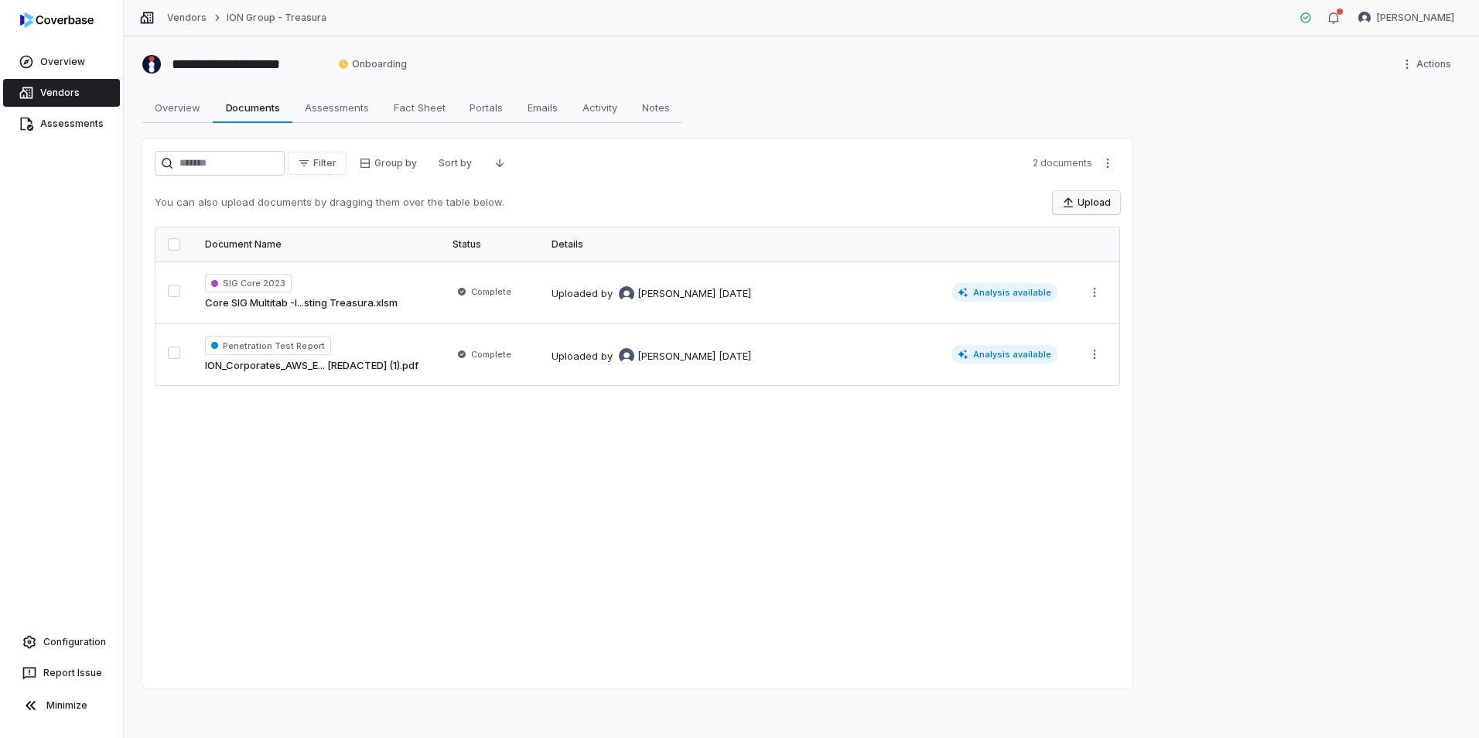
click at [1077, 206] on button "Upload" at bounding box center [1086, 202] width 67 height 23
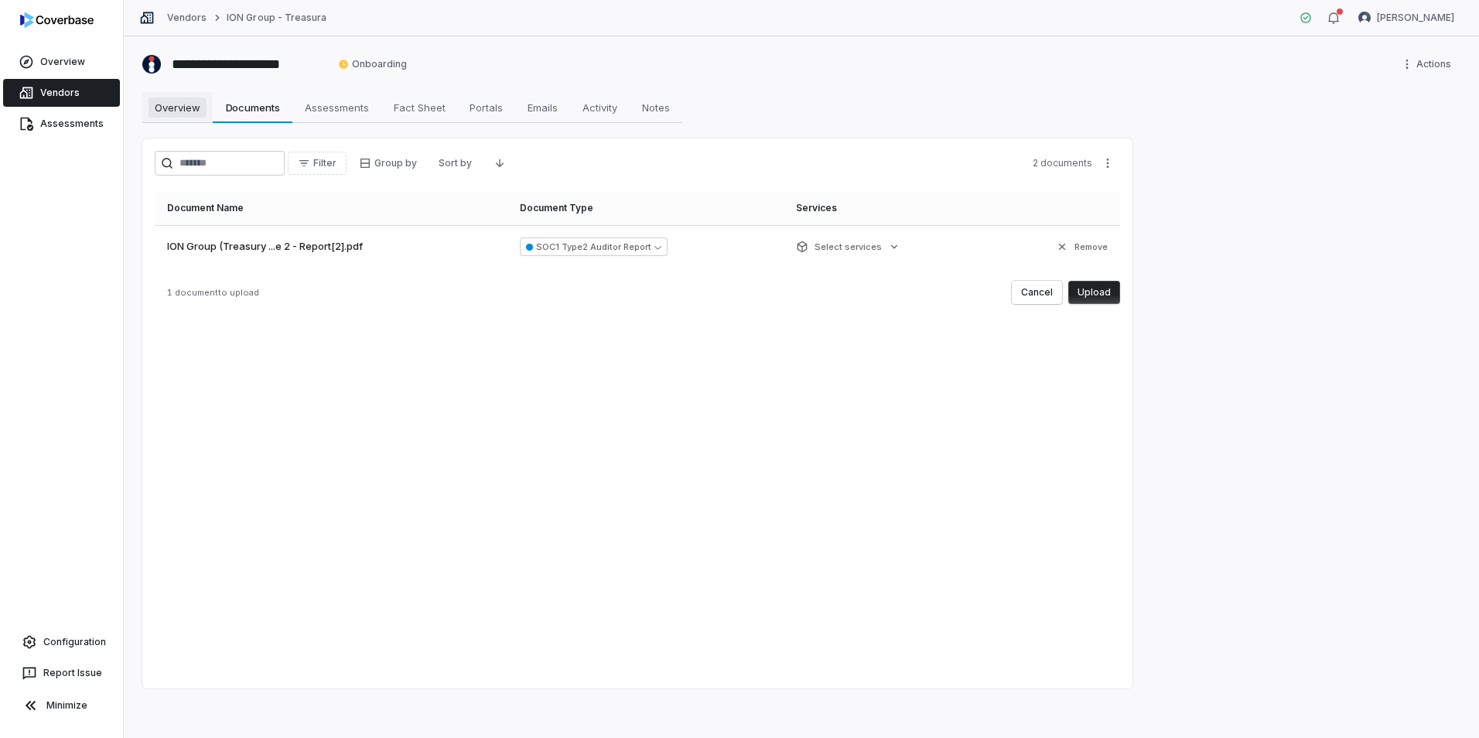
click at [183, 103] on span "Overview" at bounding box center [178, 107] width 58 height 20
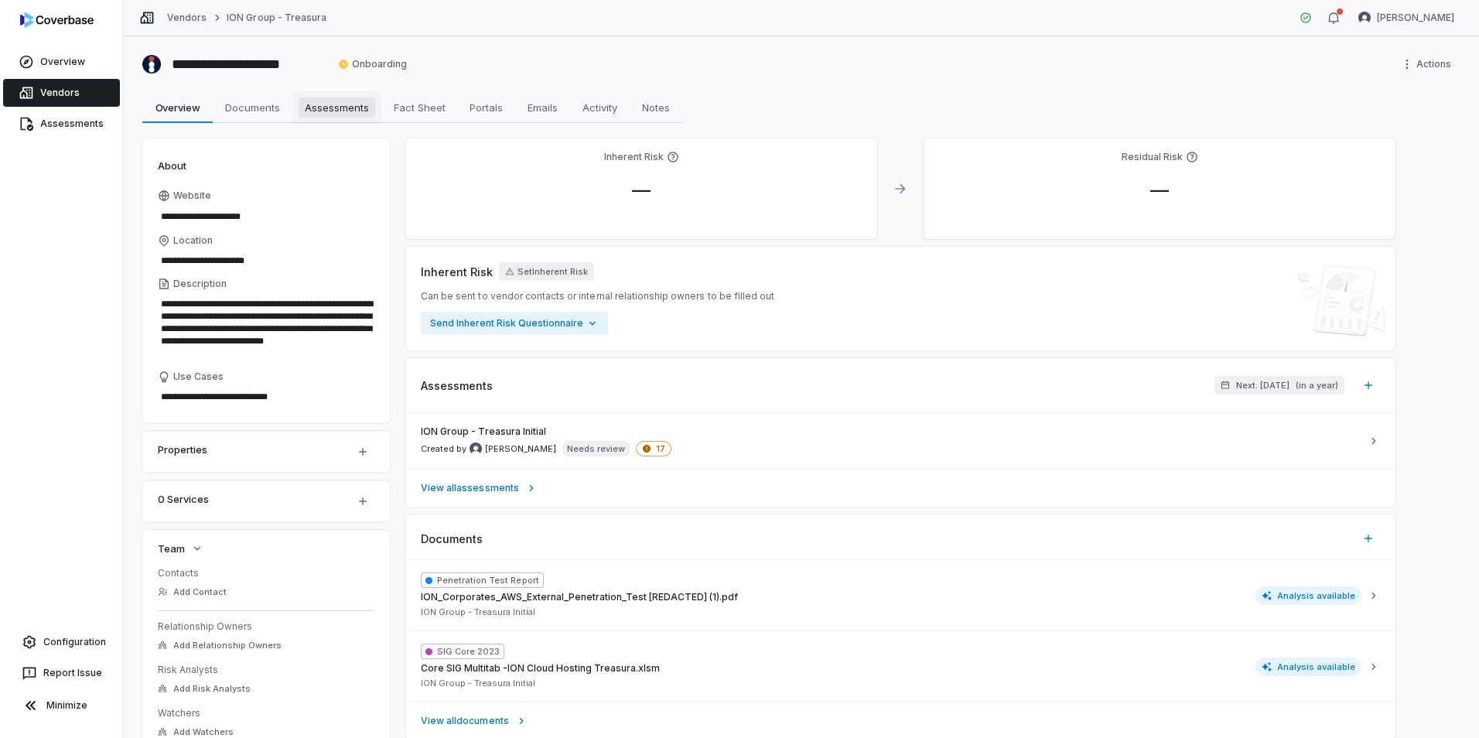
click at [365, 115] on span "Assessments" at bounding box center [337, 107] width 77 height 20
type textarea "*"
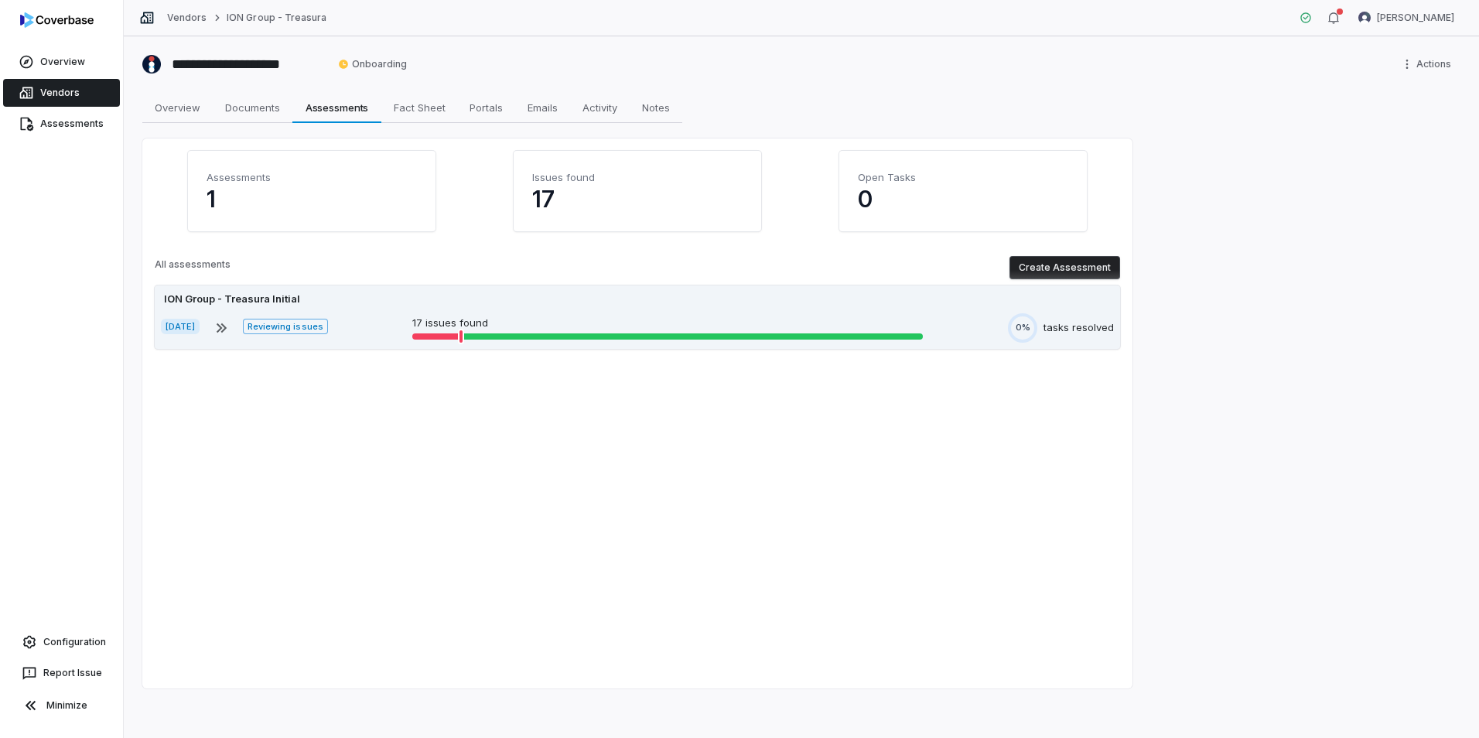
click at [911, 305] on div "ION Group - Treasura Initial" at bounding box center [637, 299] width 953 height 15
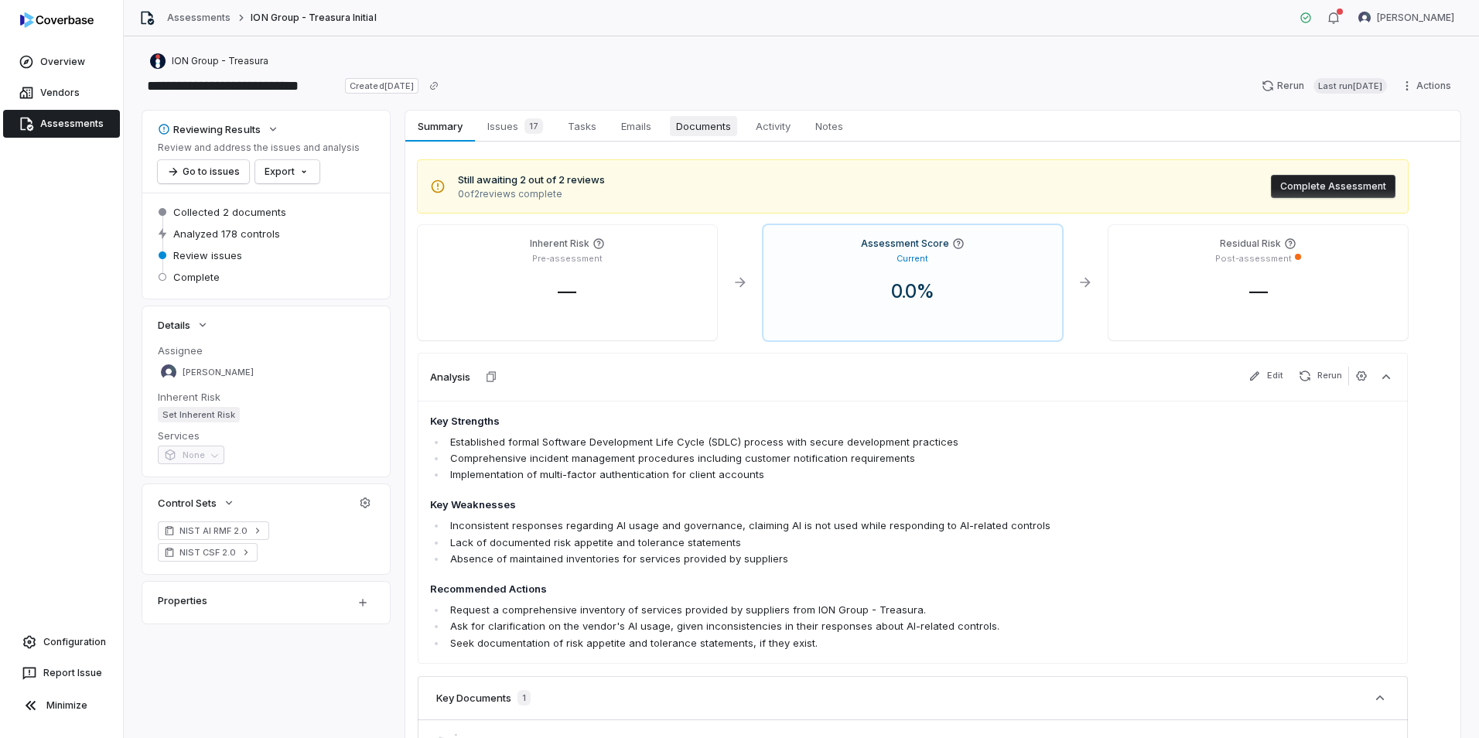
click at [729, 135] on span "Documents" at bounding box center [703, 126] width 67 height 20
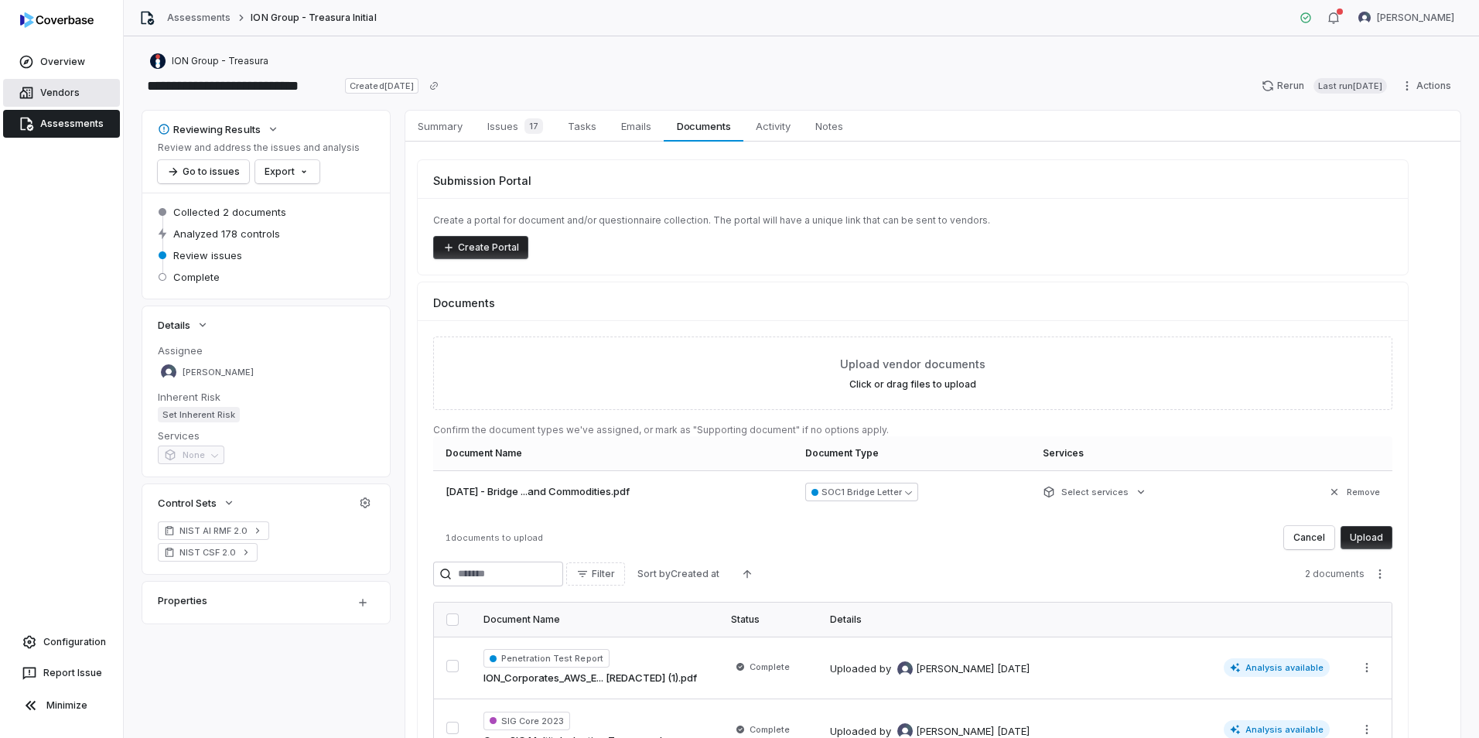
click at [60, 91] on link "Vendors" at bounding box center [61, 93] width 117 height 28
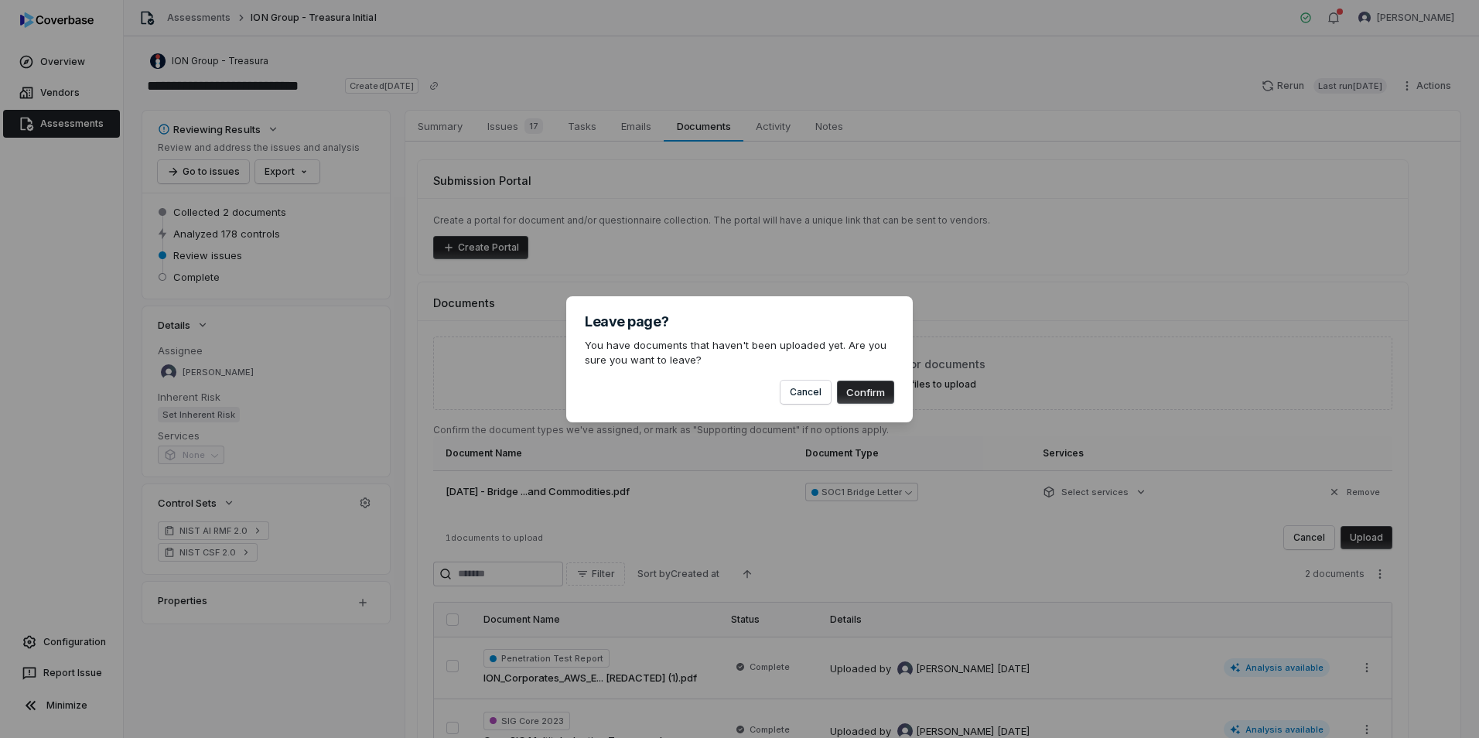
click at [864, 391] on button "Confirm" at bounding box center [865, 392] width 57 height 23
click at [870, 392] on button "Confirm" at bounding box center [865, 392] width 57 height 23
click at [809, 392] on button "Cancel" at bounding box center [806, 392] width 50 height 23
click at [799, 404] on div "Leave page? You have documents that haven't been uploaded yet. Are you sure you…" at bounding box center [739, 359] width 347 height 126
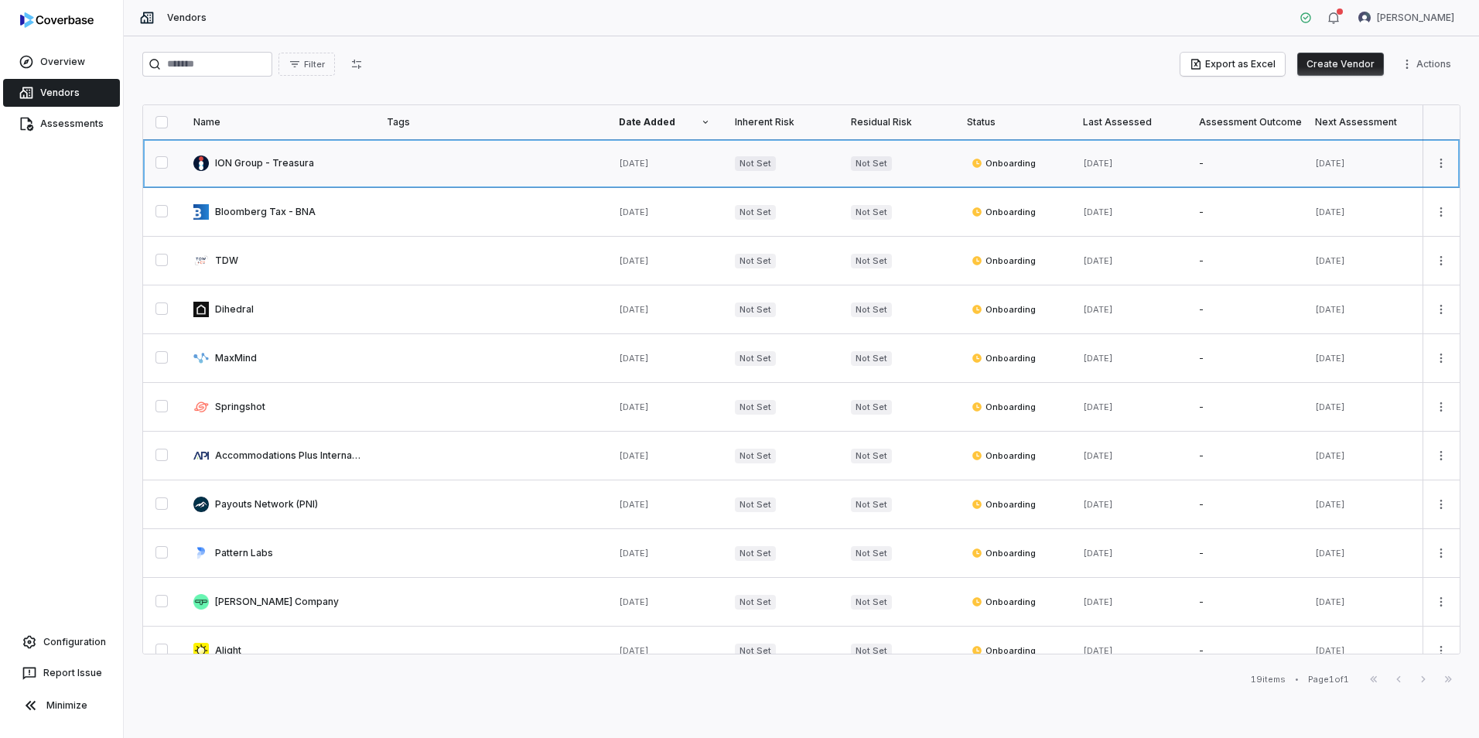
click at [286, 166] on link at bounding box center [277, 163] width 193 height 48
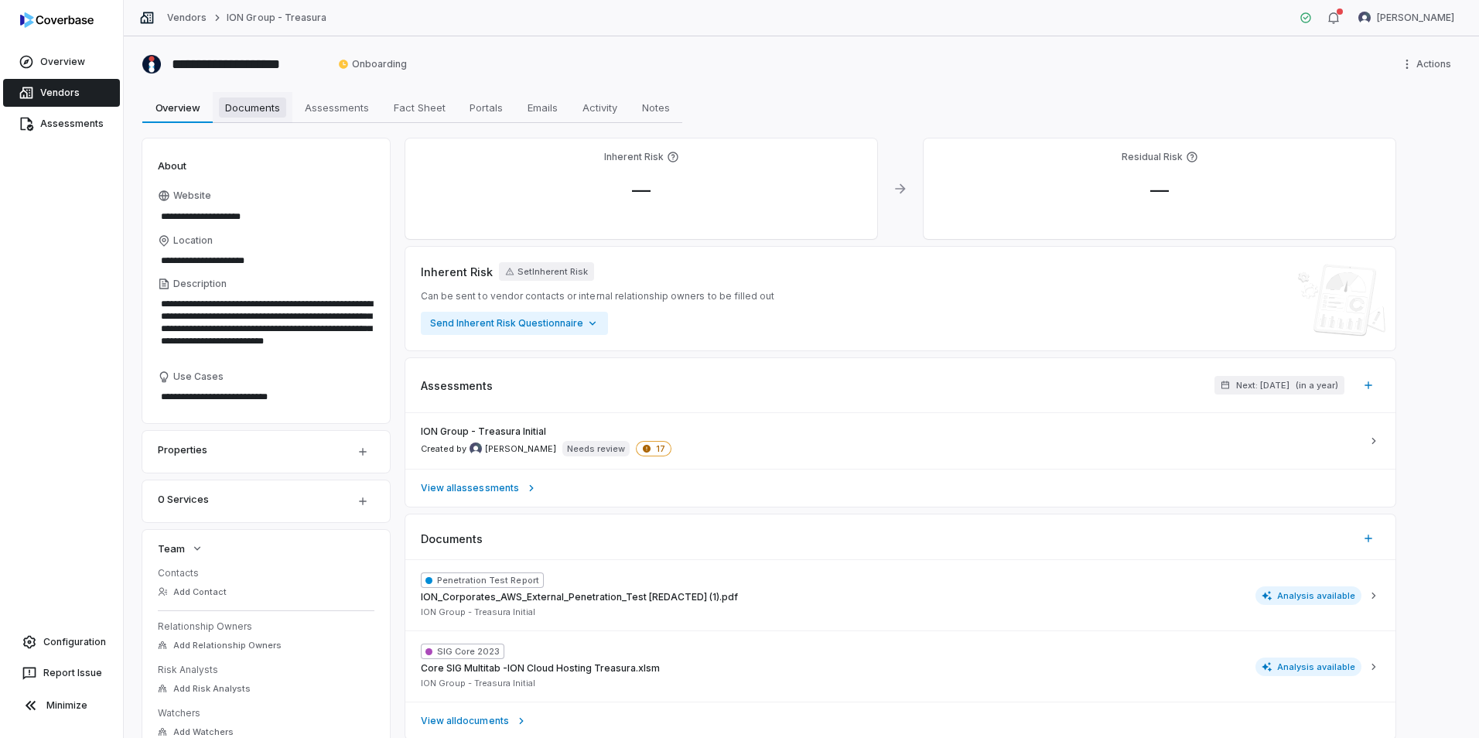
click at [262, 110] on span "Documents" at bounding box center [252, 107] width 67 height 20
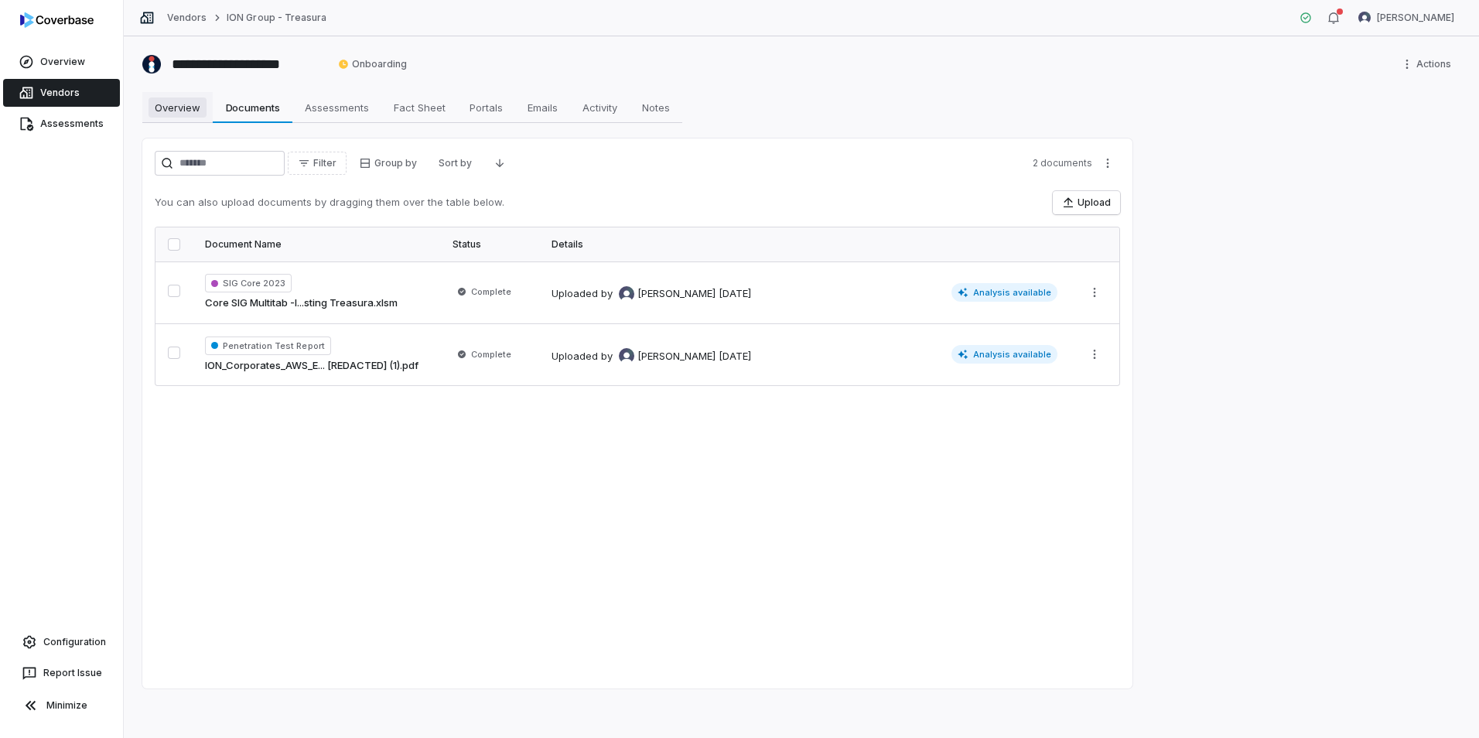
click at [179, 108] on span "Overview" at bounding box center [178, 107] width 58 height 20
type textarea "*"
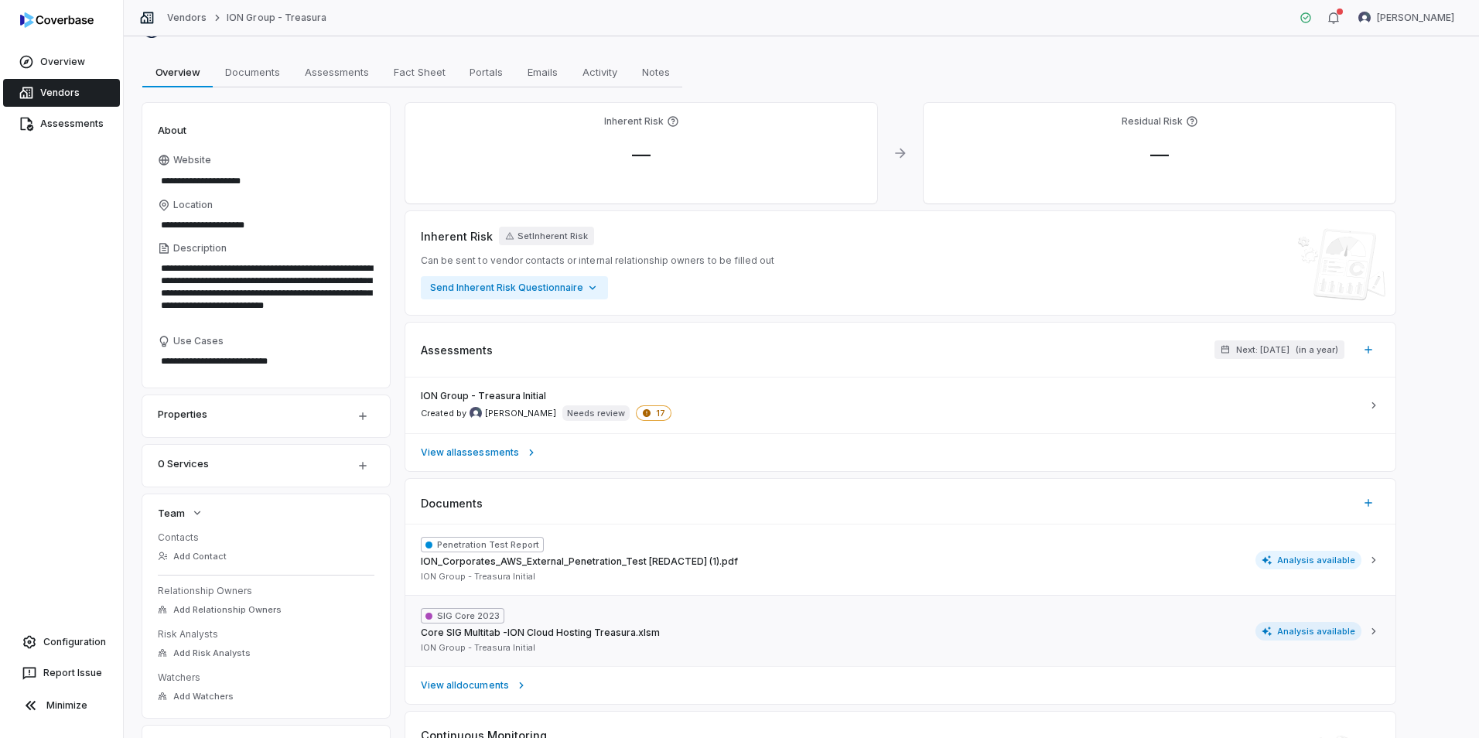
scroll to position [5, 0]
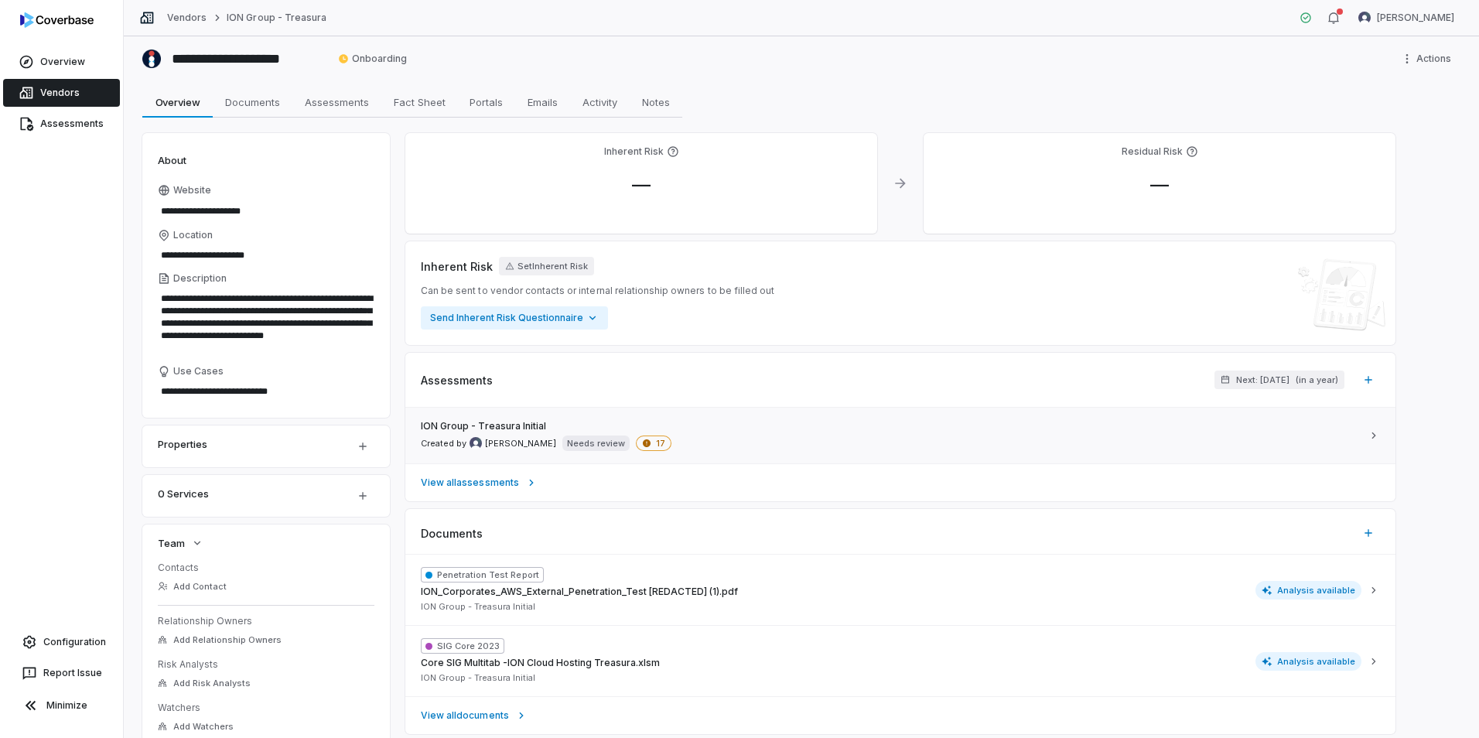
click at [908, 434] on div "ION Group - Treasura Initial Created by [PERSON_NAME] Needs review 17" at bounding box center [891, 435] width 941 height 31
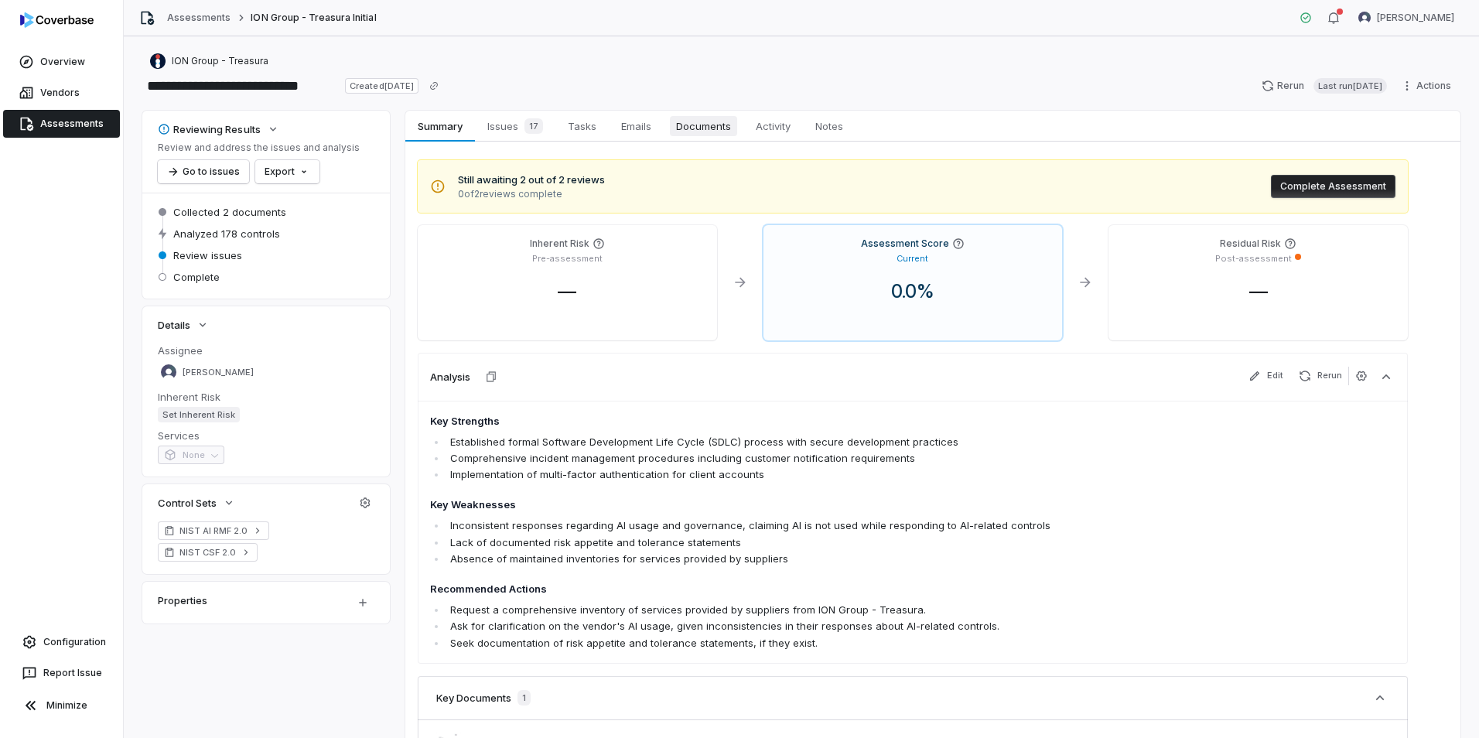
click at [696, 128] on span "Documents" at bounding box center [703, 126] width 67 height 20
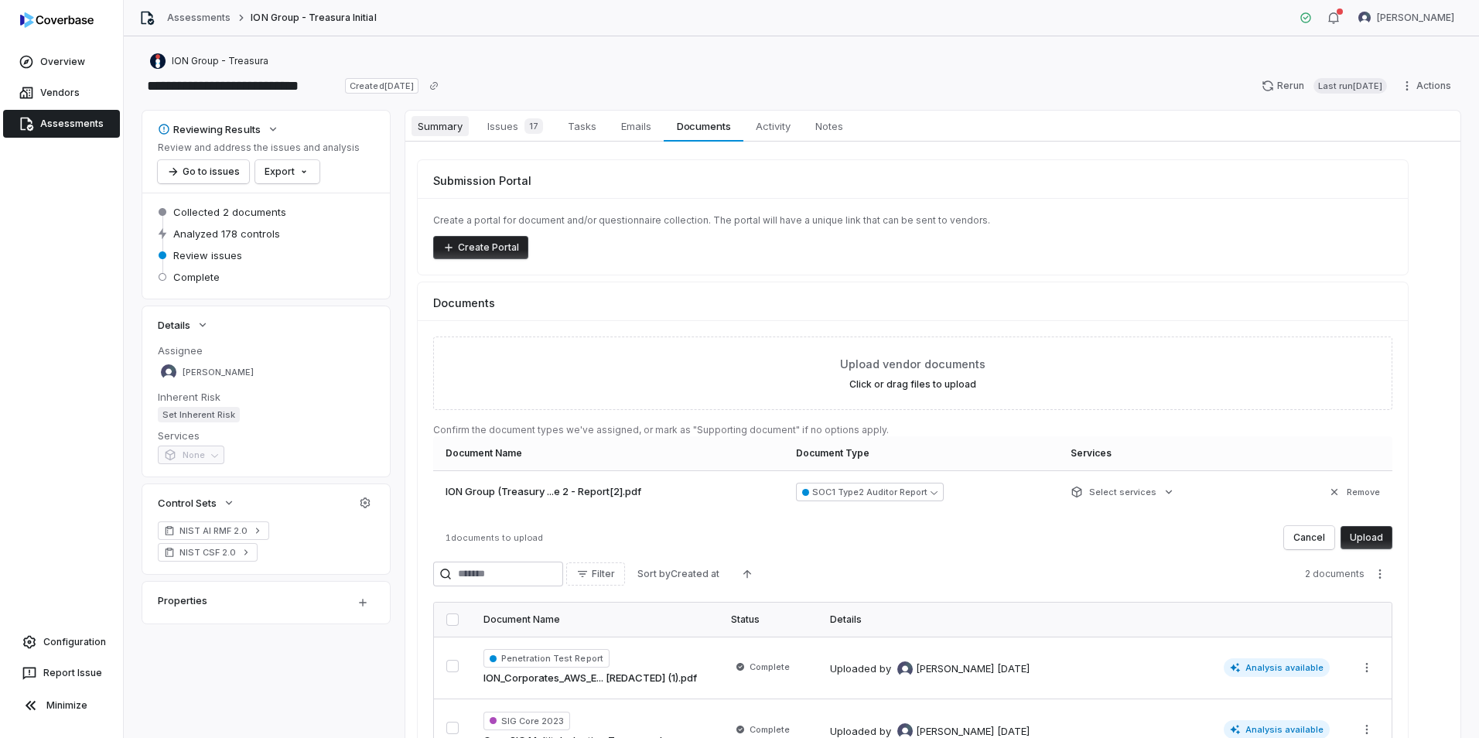
click at [447, 129] on span "Summary" at bounding box center [440, 126] width 57 height 20
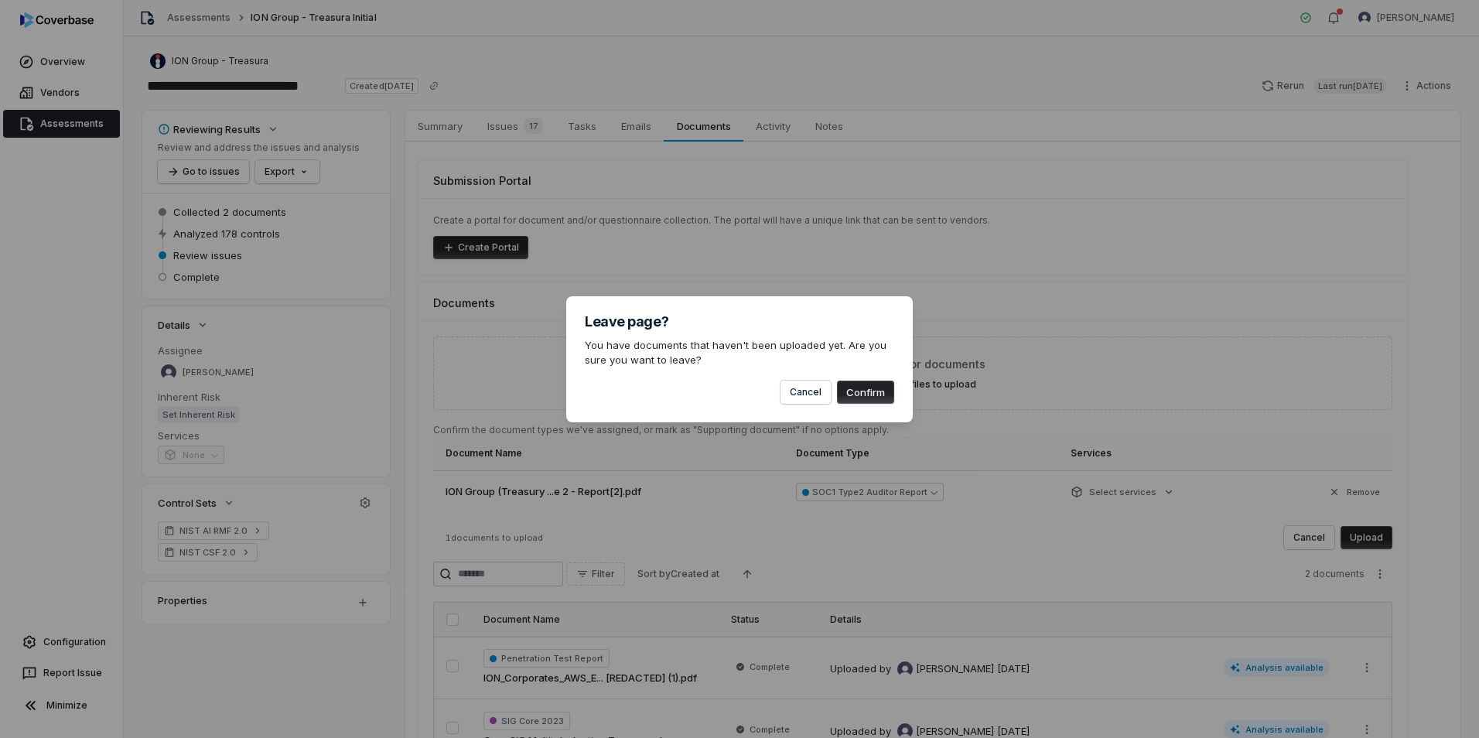
click at [870, 394] on button "Confirm" at bounding box center [865, 392] width 57 height 23
click at [803, 386] on button "Cancel" at bounding box center [806, 392] width 50 height 23
click at [48, 67] on div "Leave page? You have documents that haven't been uploaded yet. Are you sure you…" at bounding box center [739, 369] width 1479 height 738
click at [860, 389] on button "Confirm" at bounding box center [865, 392] width 57 height 23
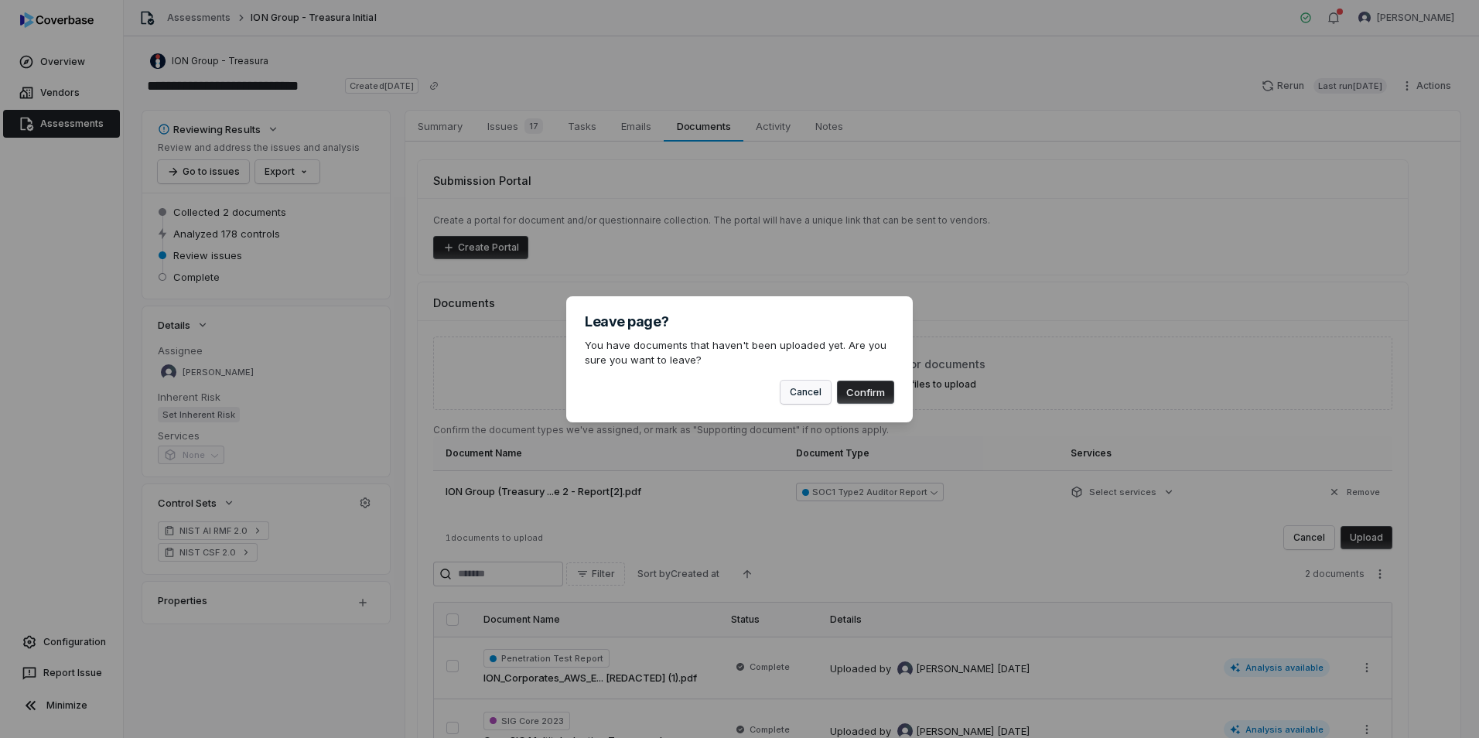
click at [799, 393] on button "Cancel" at bounding box center [806, 392] width 50 height 23
click at [876, 390] on button "Confirm" at bounding box center [865, 392] width 57 height 23
click at [802, 395] on button "Cancel" at bounding box center [806, 392] width 50 height 23
click at [878, 391] on button "Confirm" at bounding box center [865, 392] width 57 height 23
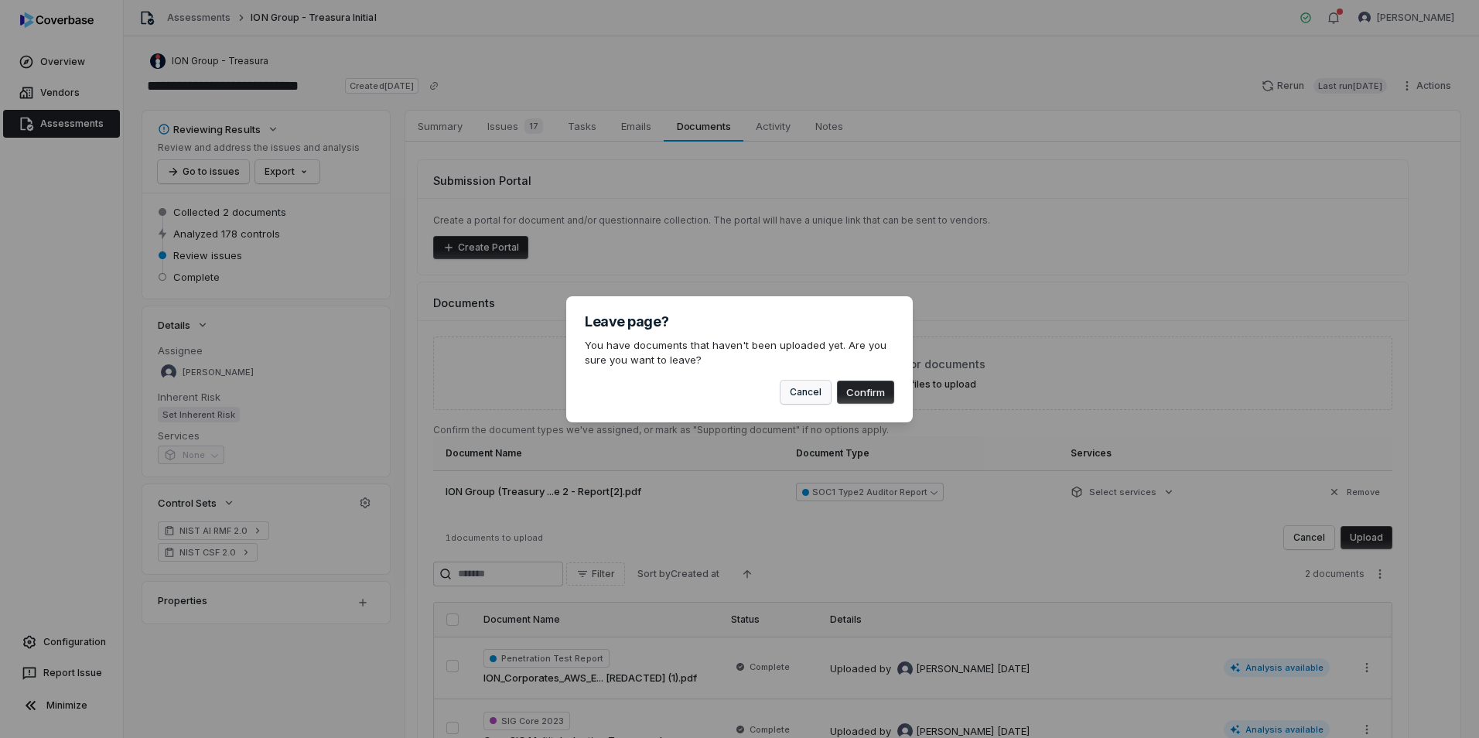
click at [810, 389] on button "Cancel" at bounding box center [806, 392] width 50 height 23
click at [850, 392] on button "Confirm" at bounding box center [865, 392] width 57 height 23
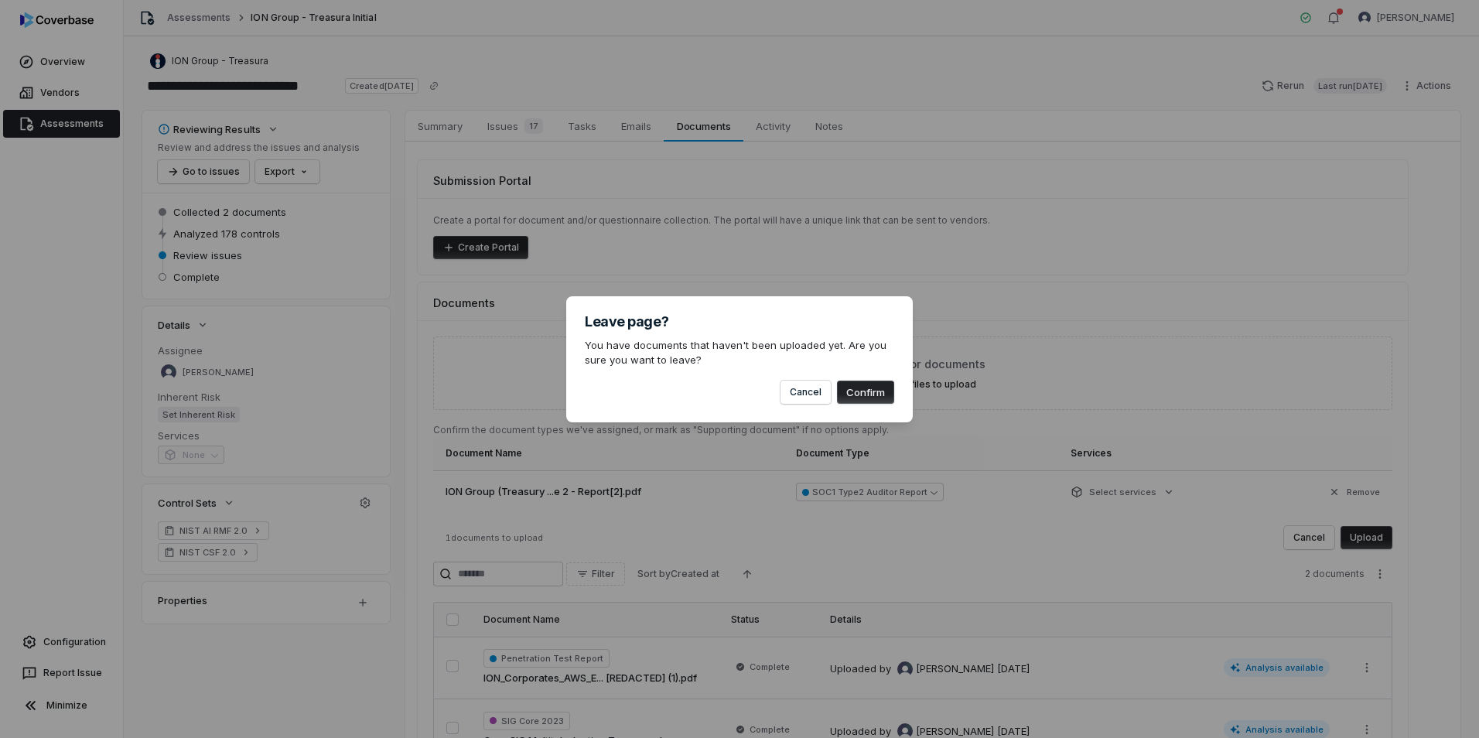
click at [850, 392] on button "Confirm" at bounding box center [865, 392] width 57 height 23
click at [850, 393] on button "Confirm" at bounding box center [865, 392] width 57 height 23
click at [1217, 351] on div "Leave page? You have documents that haven't been uploaded yet. Are you sure you…" at bounding box center [739, 369] width 1479 height 195
click at [1236, 238] on div "Leave page? You have documents that haven't been uploaded yet. Are you sure you…" at bounding box center [739, 369] width 1479 height 738
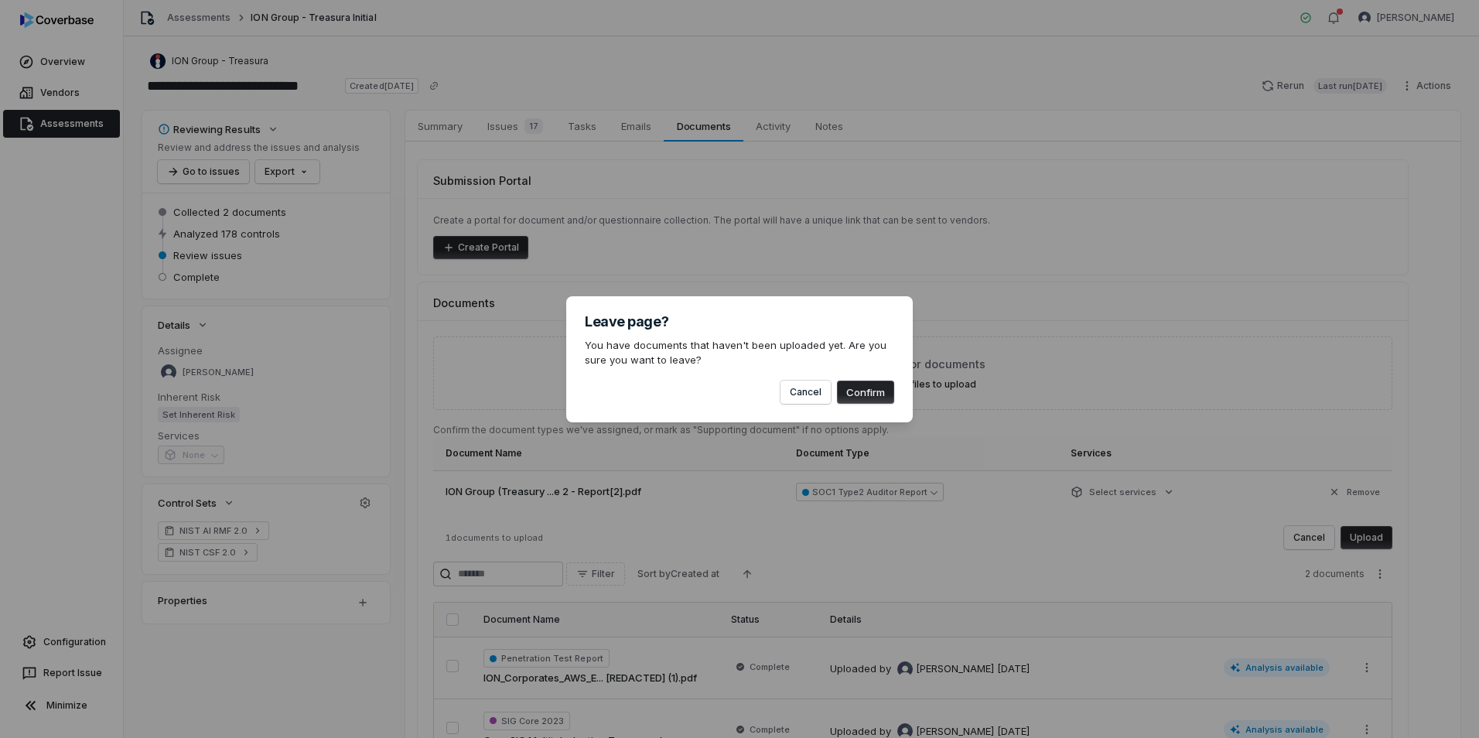
click at [1231, 232] on div "Leave page? You have documents that haven't been uploaded yet. Are you sure you…" at bounding box center [739, 369] width 1479 height 738
click at [1233, 234] on div "Leave page? You have documents that haven't been uploaded yet. Are you sure you…" at bounding box center [739, 369] width 1479 height 738
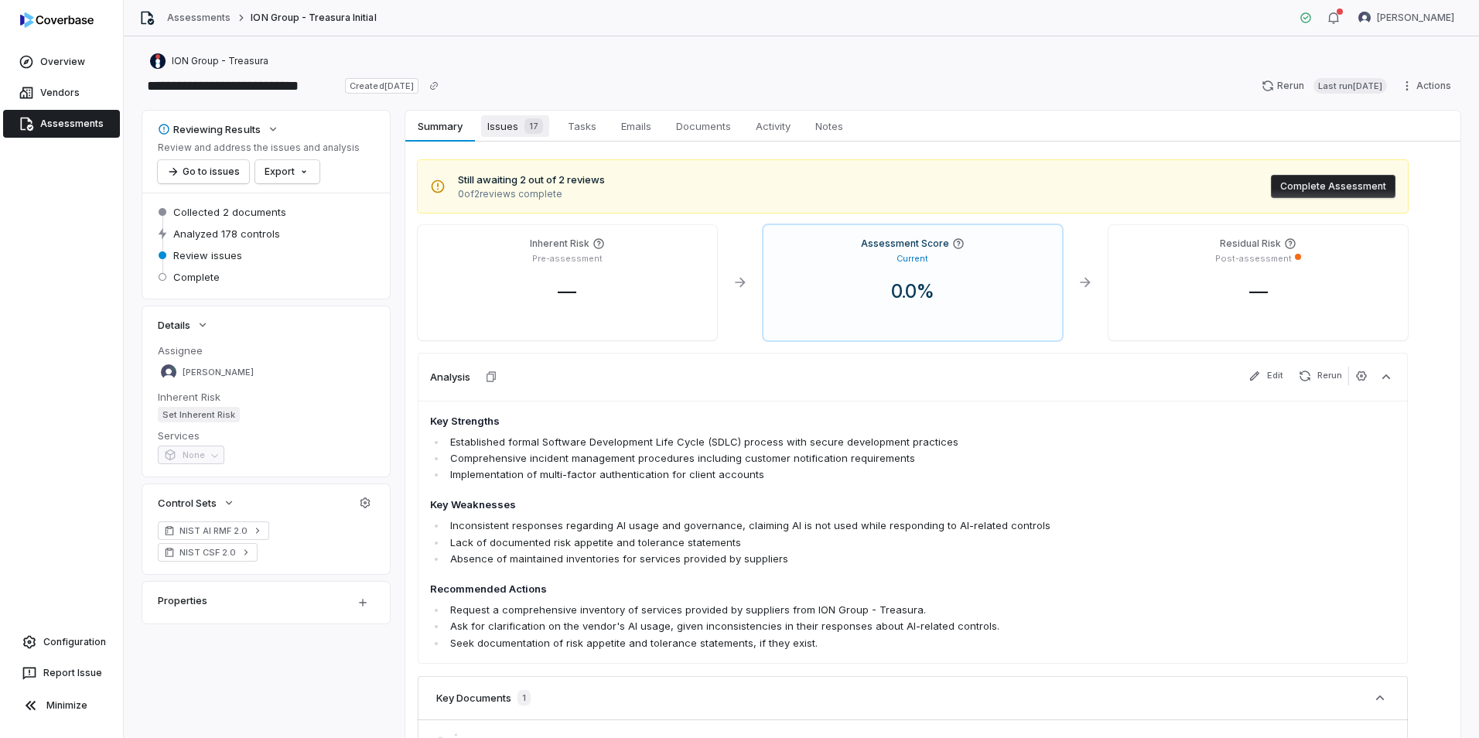
click at [491, 130] on span "Issues 17" at bounding box center [515, 126] width 68 height 22
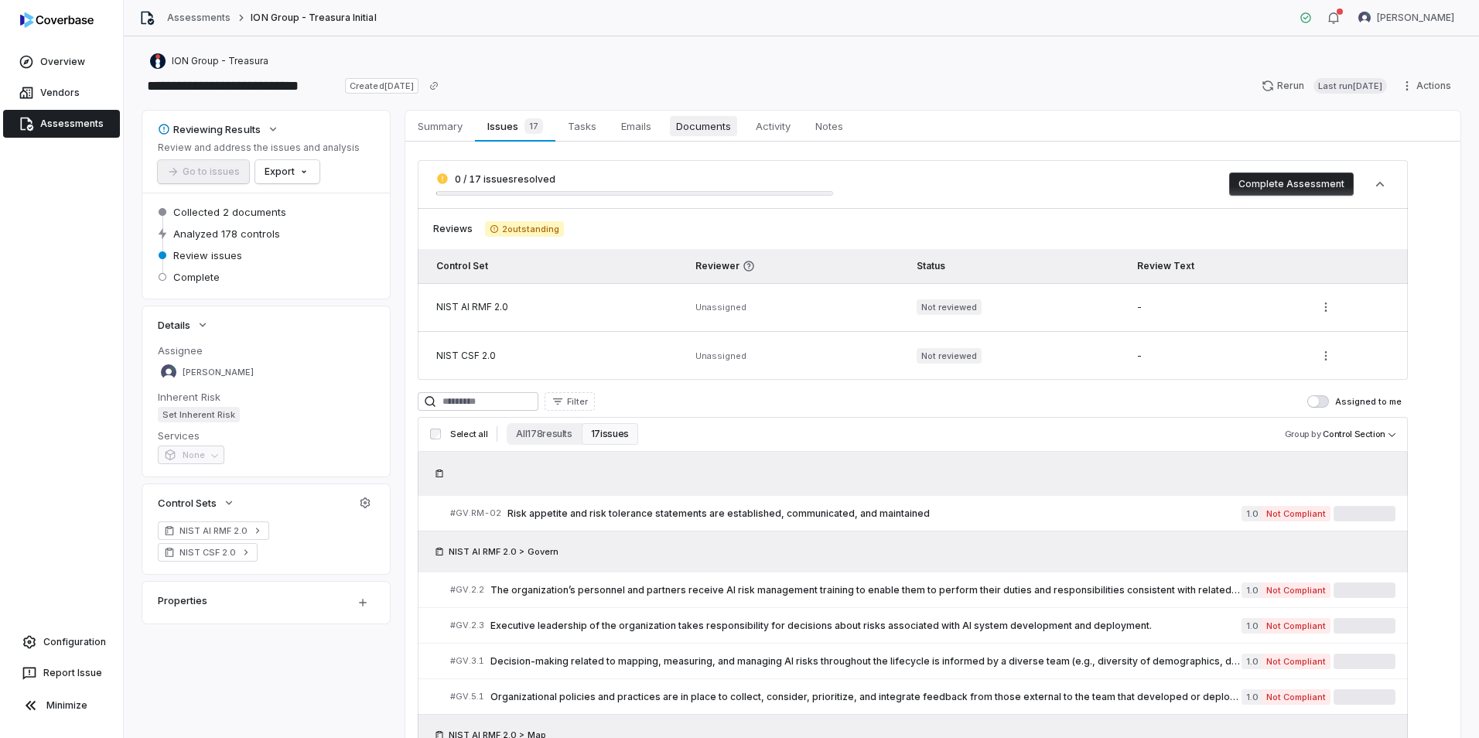
click at [728, 122] on span "Documents" at bounding box center [703, 126] width 67 height 20
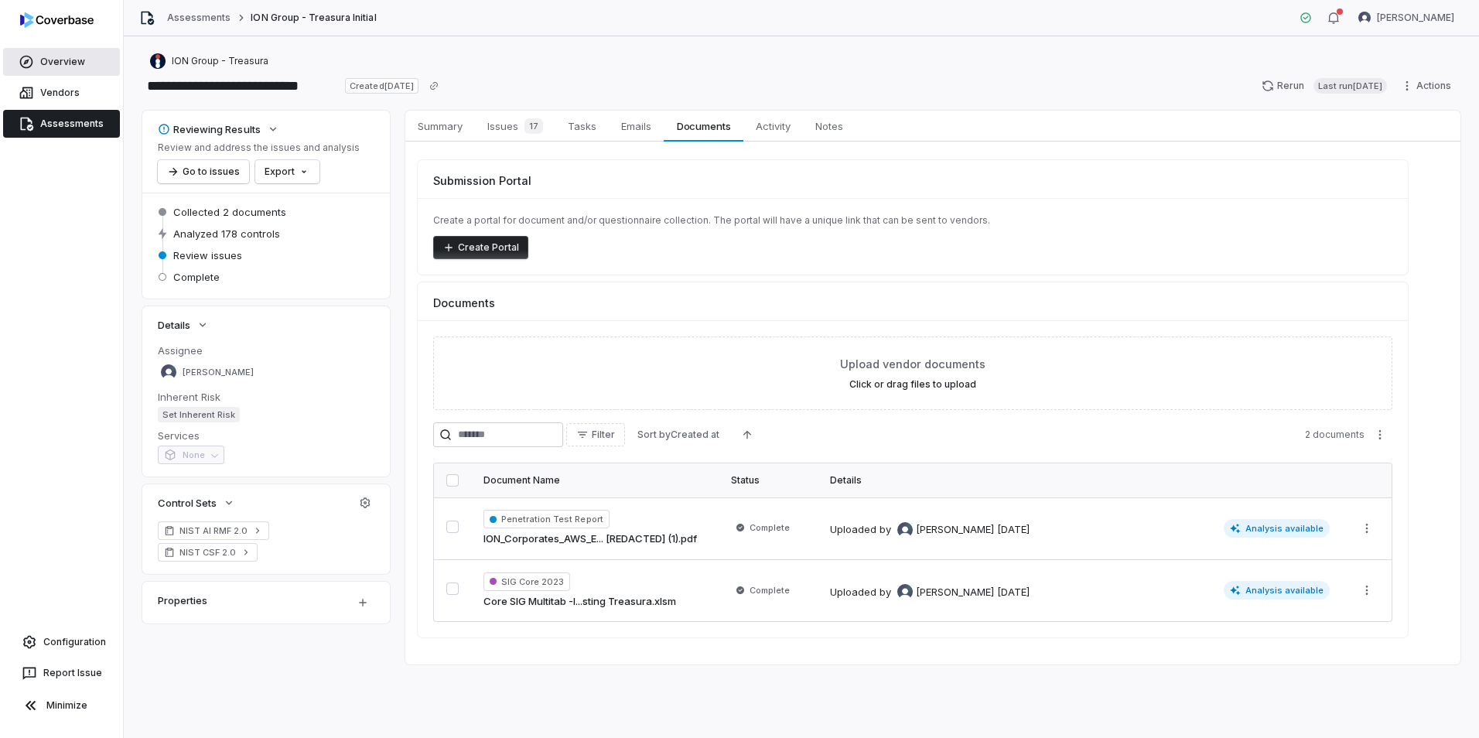
click at [53, 64] on link "Overview" at bounding box center [61, 62] width 117 height 28
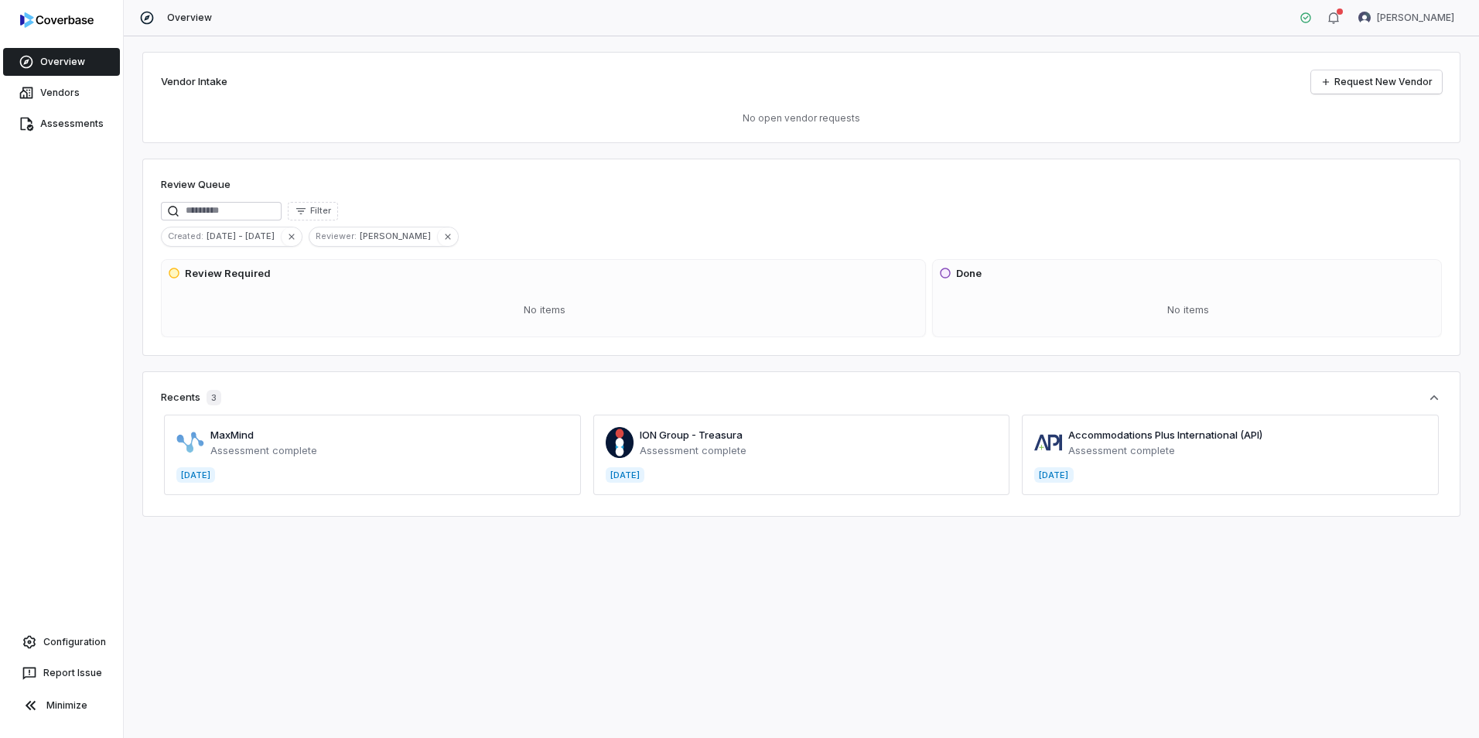
drag, startPoint x: 1332, startPoint y: 407, endPoint x: 1319, endPoint y: 471, distance: 65.6
click at [1319, 471] on div "MaxMind Assessment complete [DATE] ION Group - Treasura Assessment complete [DA…" at bounding box center [801, 451] width 1281 height 93
click at [58, 93] on link "Vendors" at bounding box center [61, 93] width 117 height 28
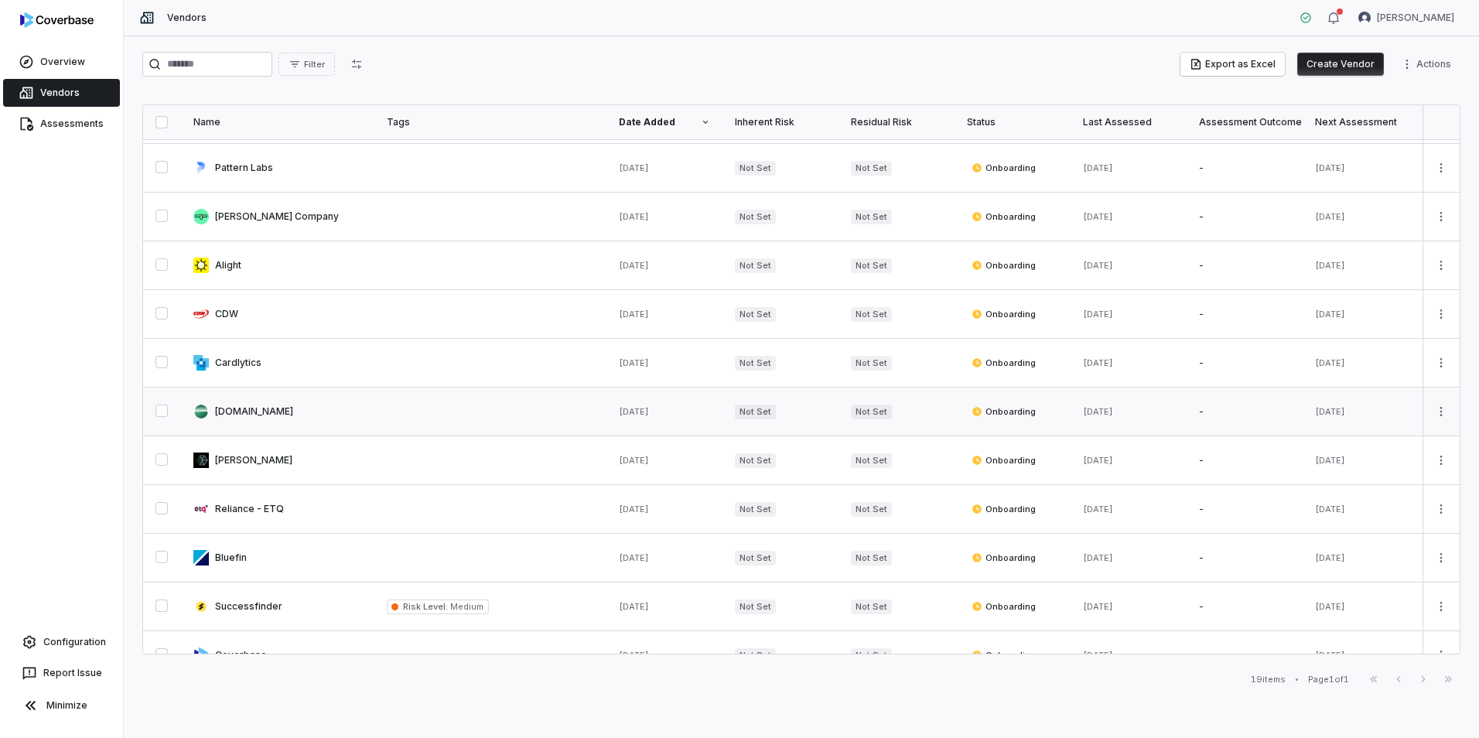
scroll to position [419, 0]
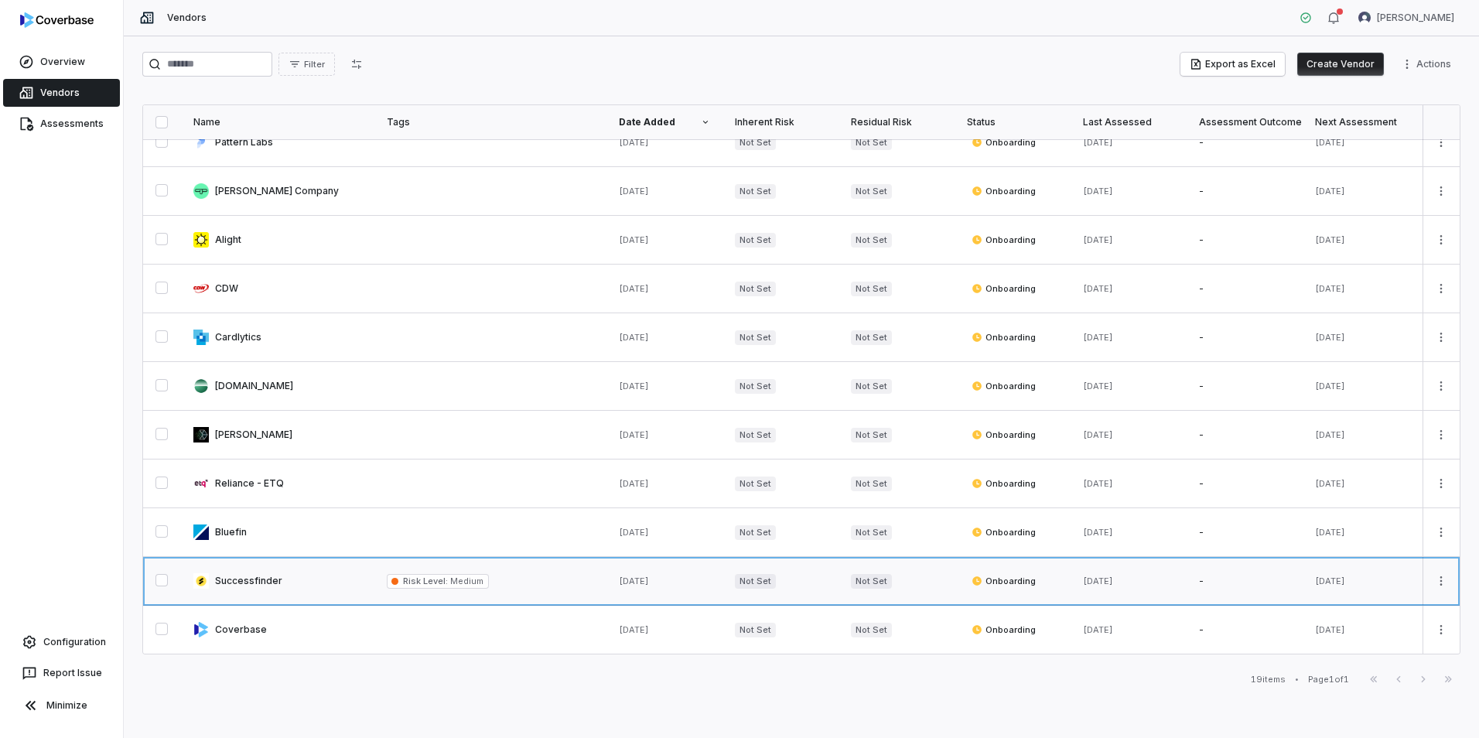
click at [263, 571] on link at bounding box center [277, 581] width 193 height 48
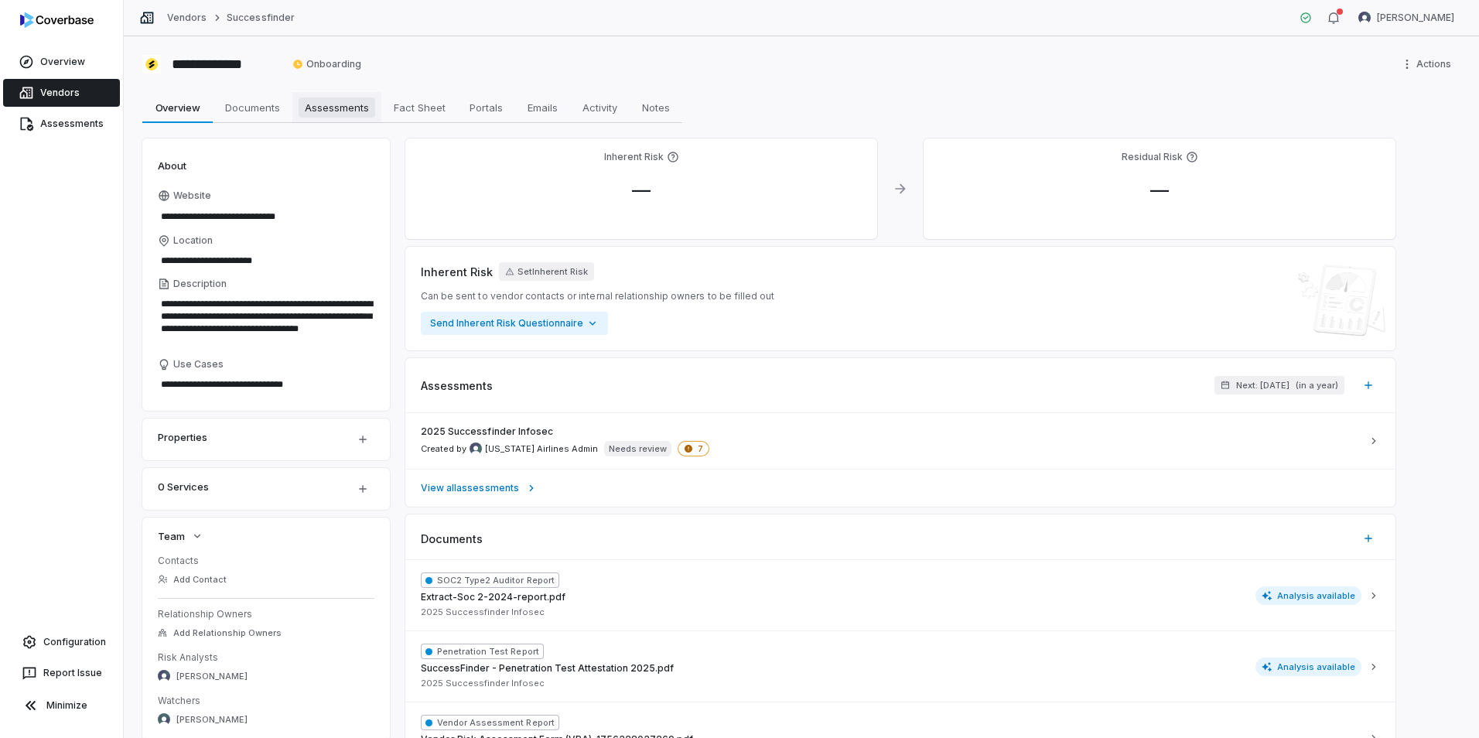
click at [320, 104] on span "Assessments" at bounding box center [337, 107] width 77 height 20
type textarea "*"
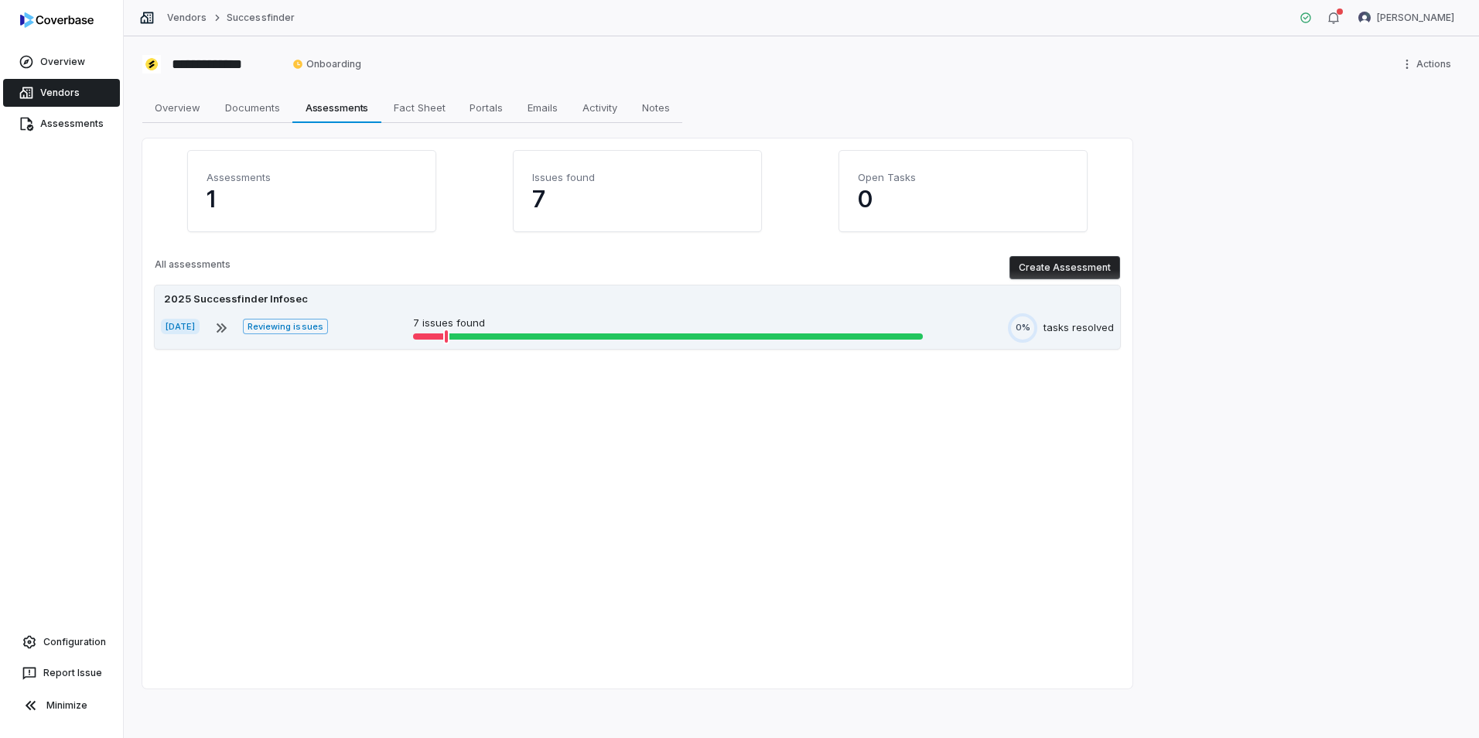
click at [589, 324] on p "7 issues found" at bounding box center [668, 323] width 510 height 15
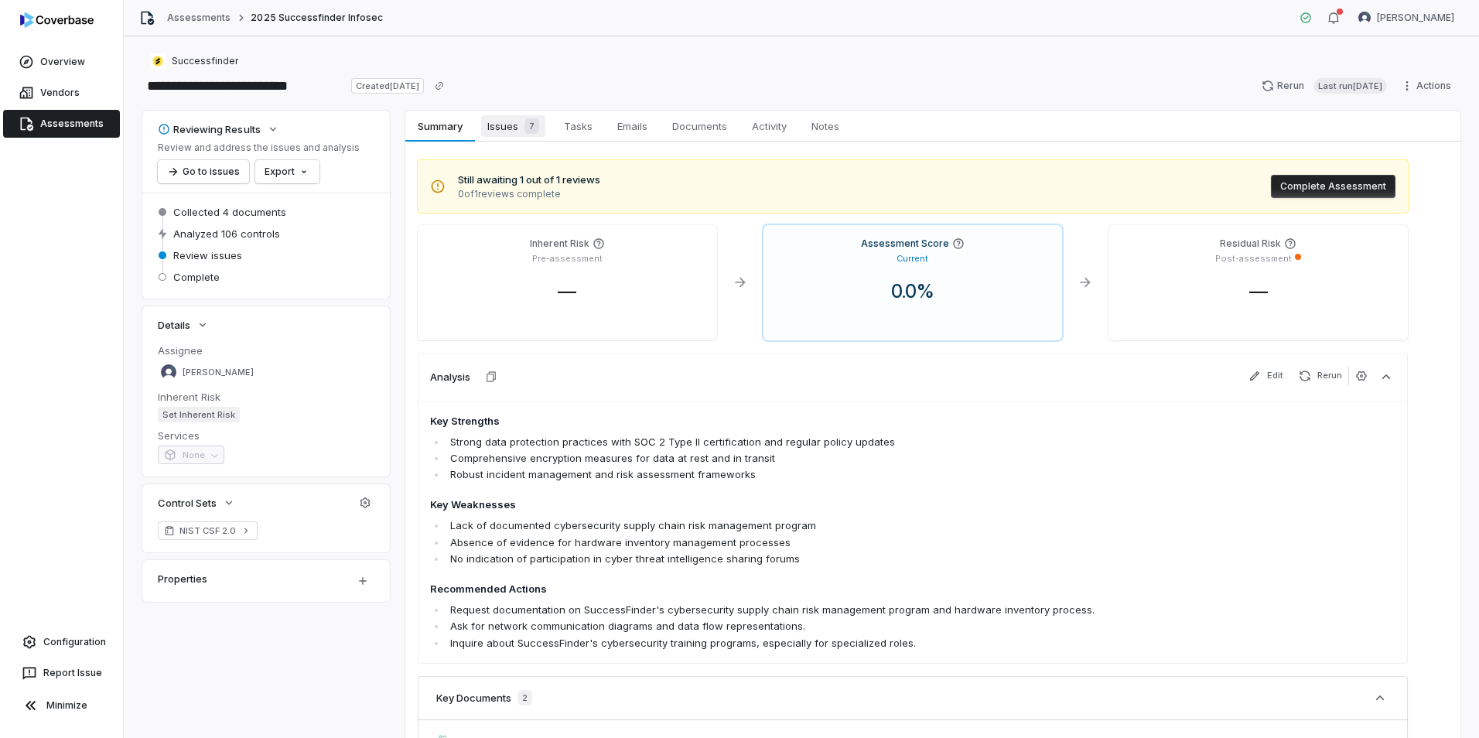
click at [509, 129] on span "Issues 7" at bounding box center [513, 126] width 64 height 22
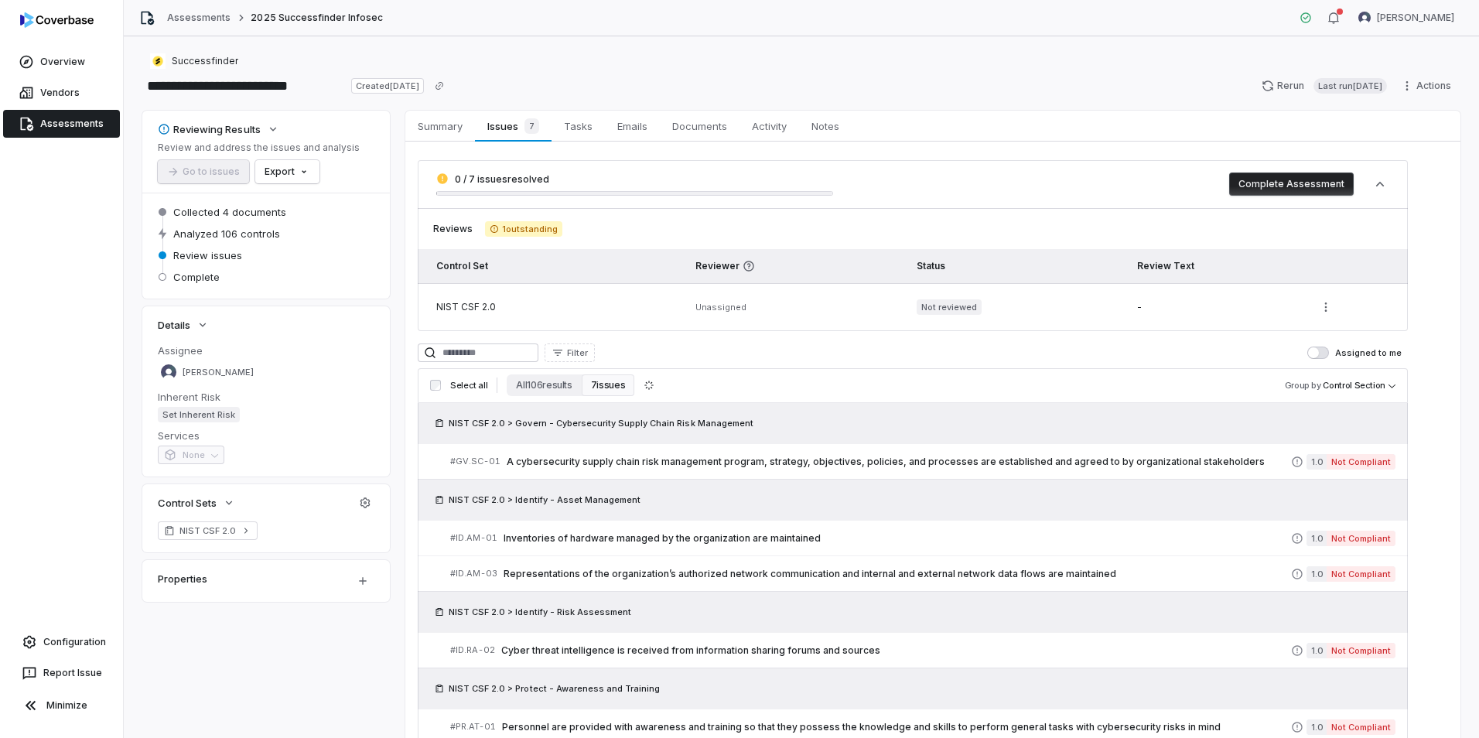
click at [56, 213] on div "Overview Vendors Assessments Configuration Report Issue Minimize" at bounding box center [61, 369] width 123 height 738
click at [53, 70] on link "Overview" at bounding box center [61, 62] width 117 height 28
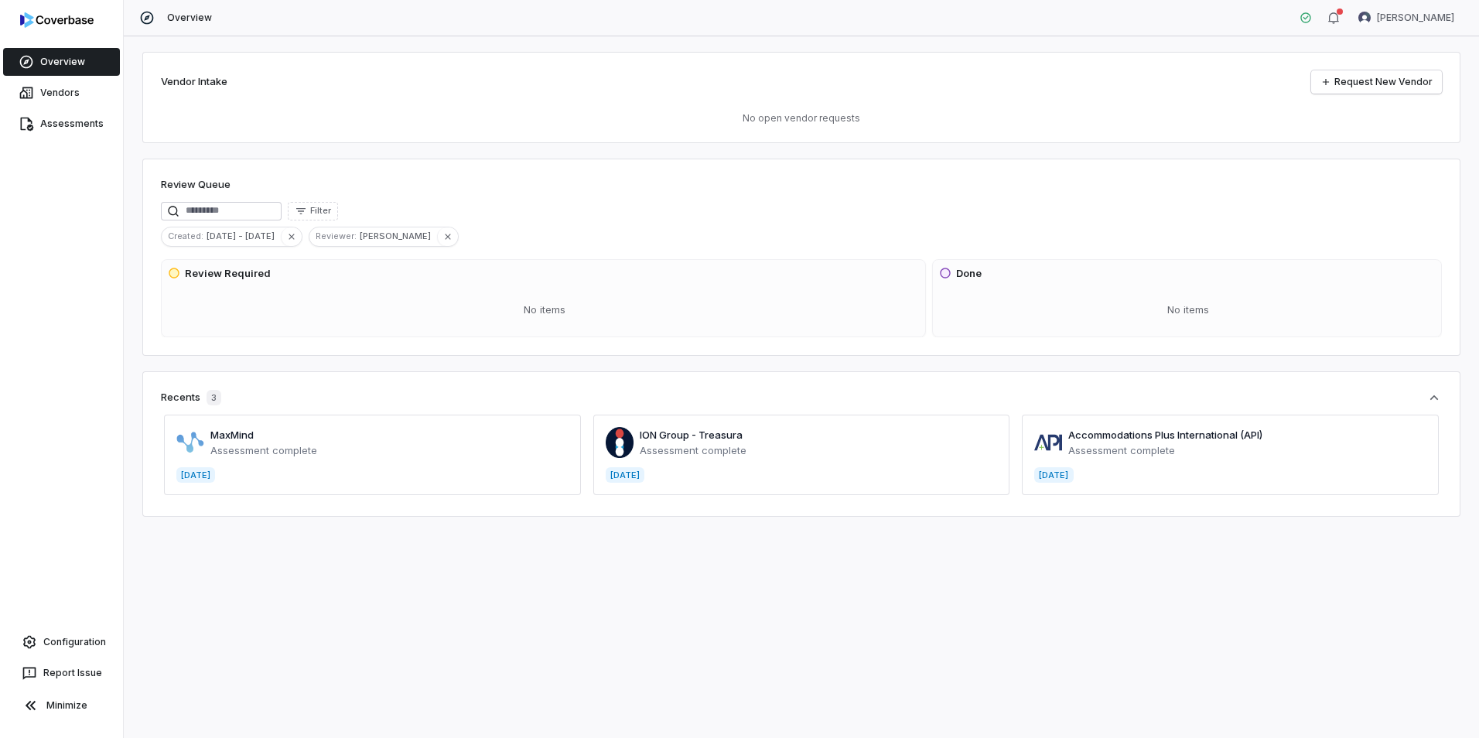
click at [1260, 627] on div "Vendor Intake Request New Vendor No open vendor requests Review Queue Filter Cr…" at bounding box center [802, 387] width 1356 height 702
